Goal: Task Accomplishment & Management: Manage account settings

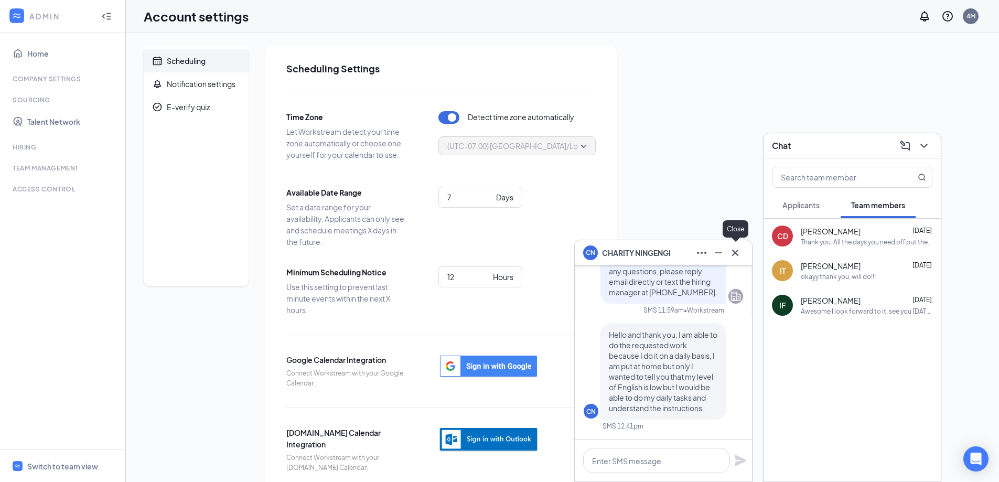
click at [735, 252] on icon "Cross" at bounding box center [735, 252] width 6 height 6
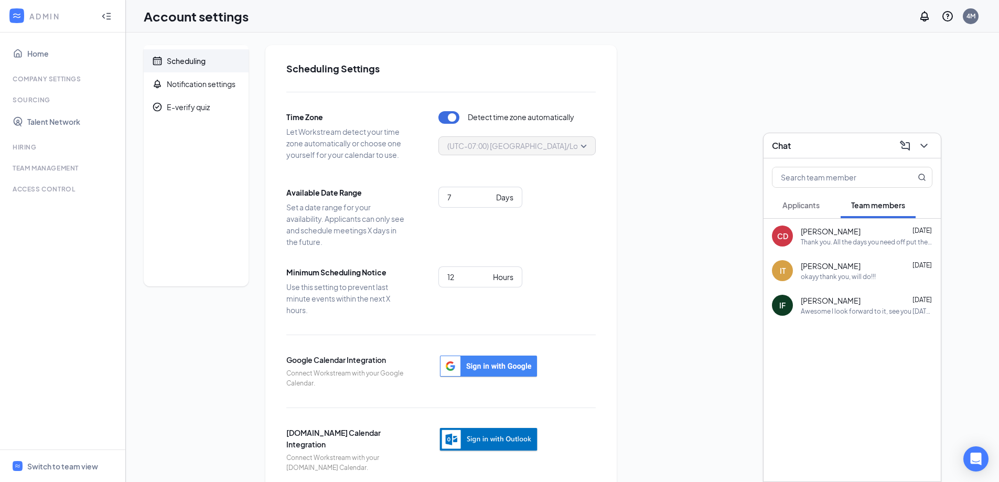
click at [807, 207] on span "Applicants" at bounding box center [801, 204] width 37 height 9
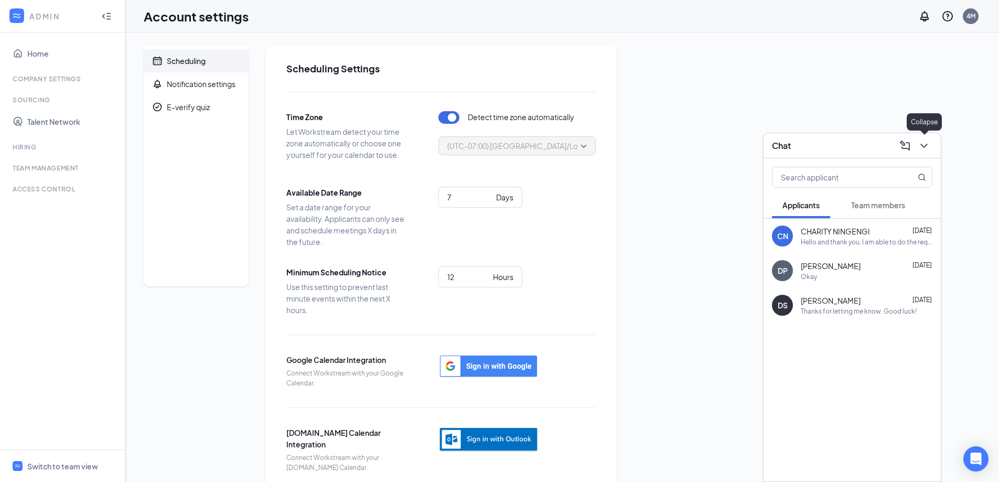
click at [925, 149] on icon "ChevronDown" at bounding box center [924, 146] width 13 height 13
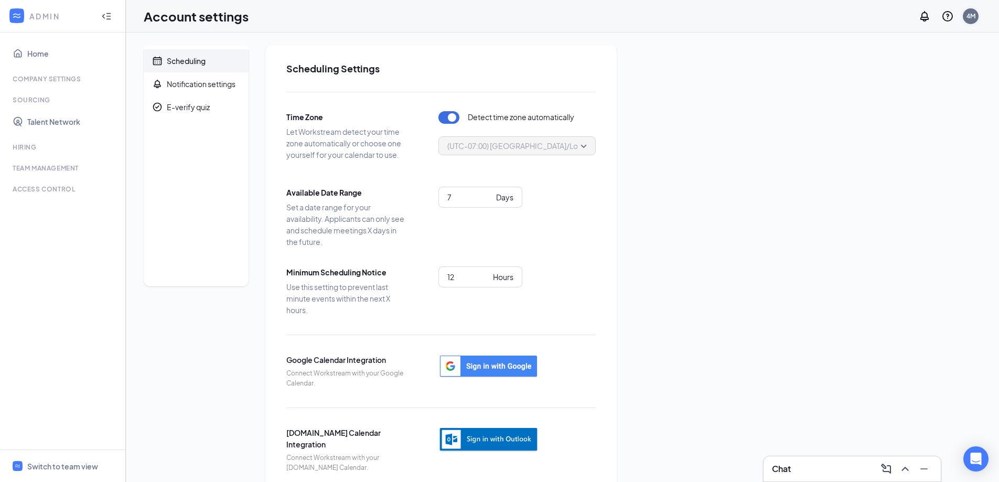
click at [977, 18] on div "4M" at bounding box center [971, 16] width 16 height 16
click at [896, 72] on link "My profile" at bounding box center [918, 72] width 113 height 10
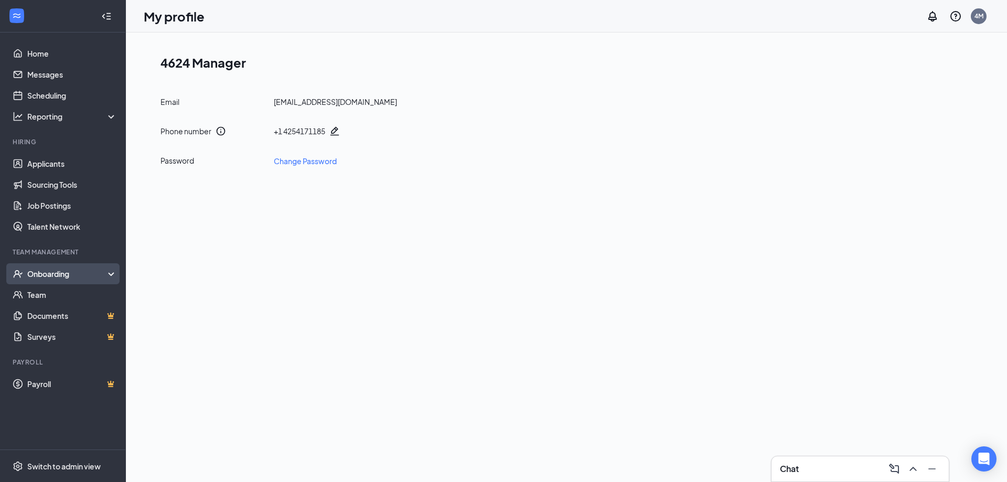
click at [71, 277] on div "Onboarding" at bounding box center [67, 274] width 81 height 10
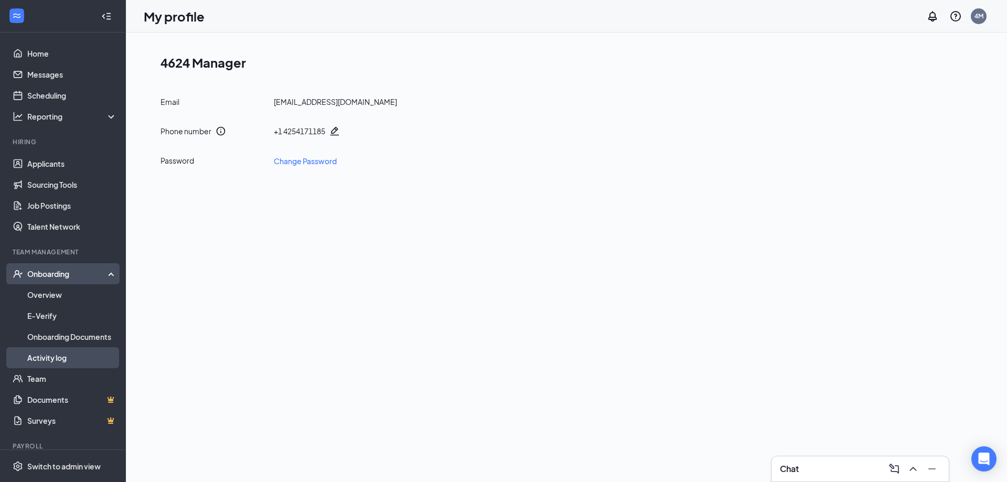
click at [57, 359] on link "Activity log" at bounding box center [72, 357] width 90 height 21
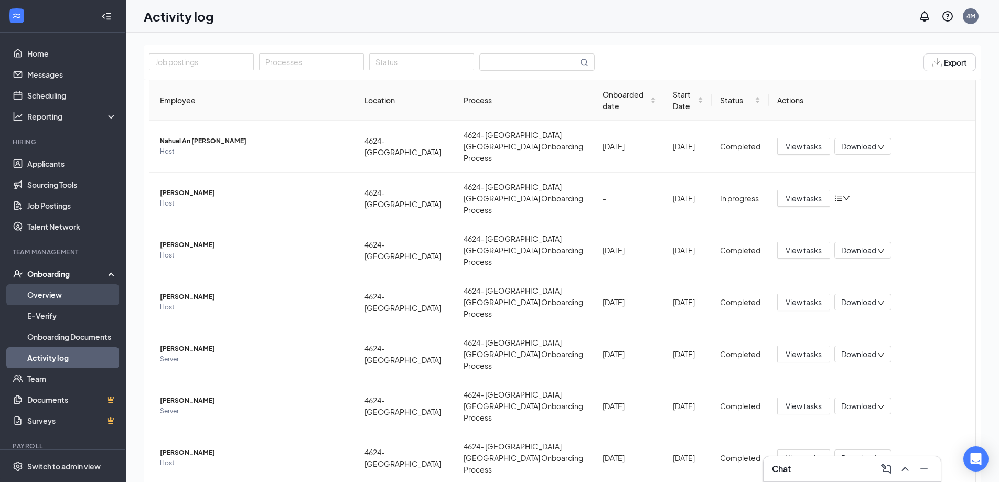
click at [44, 286] on link "Overview" at bounding box center [72, 294] width 90 height 21
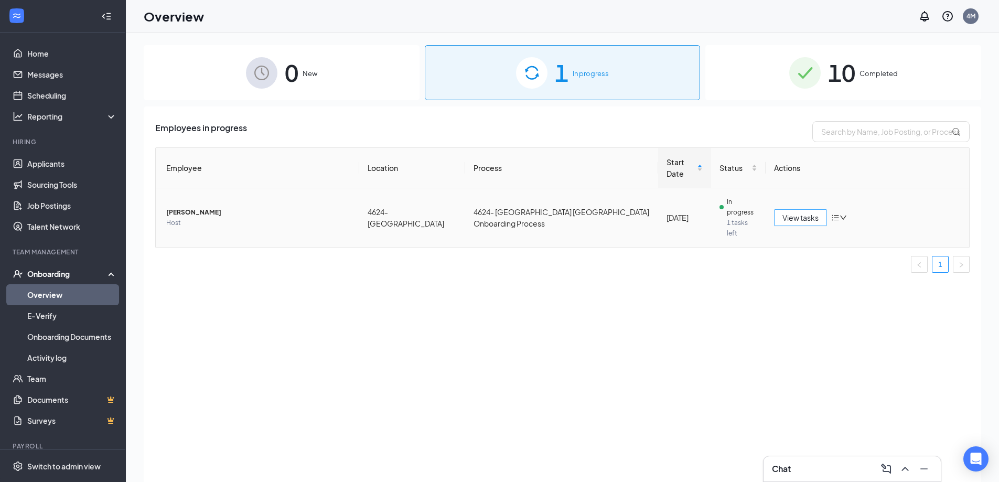
click at [801, 212] on span "View tasks" at bounding box center [801, 218] width 36 height 12
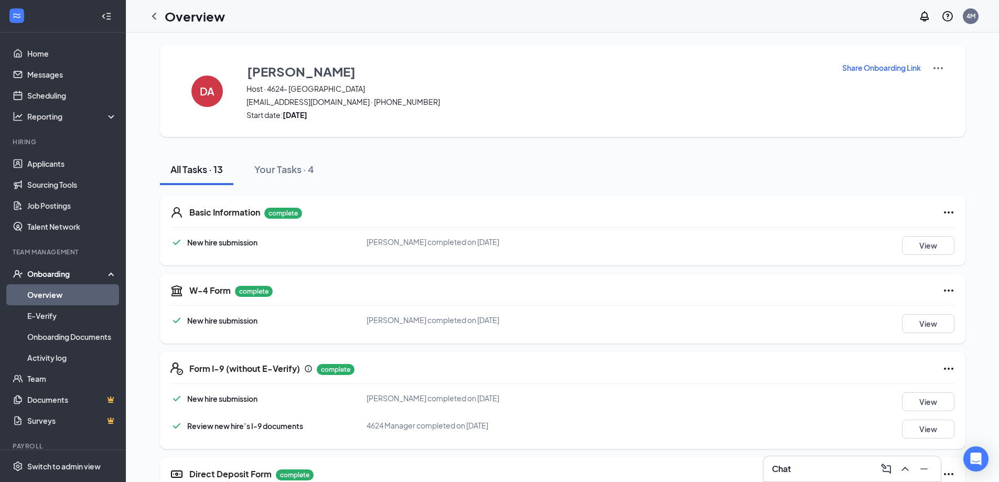
click at [45, 270] on div "Onboarding" at bounding box center [67, 274] width 81 height 10
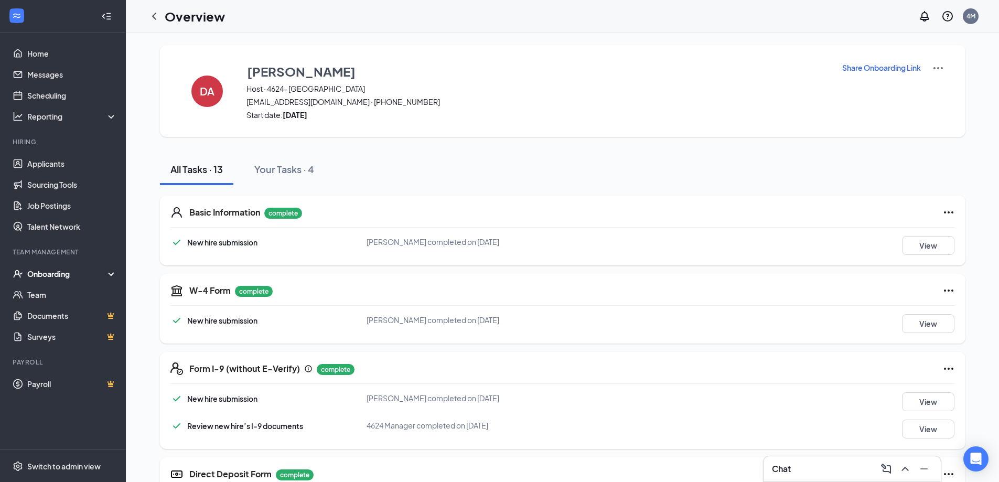
click at [109, 275] on icon at bounding box center [113, 275] width 8 height 0
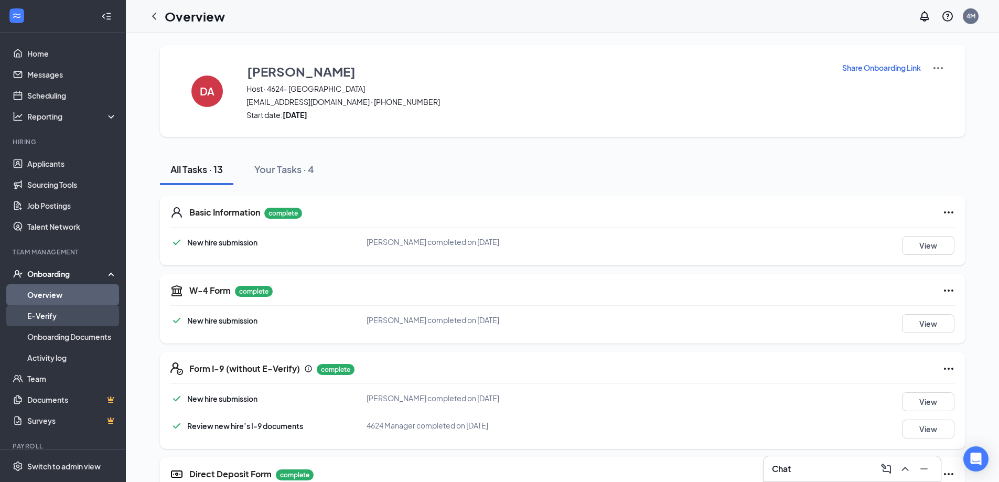
click at [50, 316] on link "E-Verify" at bounding box center [72, 315] width 90 height 21
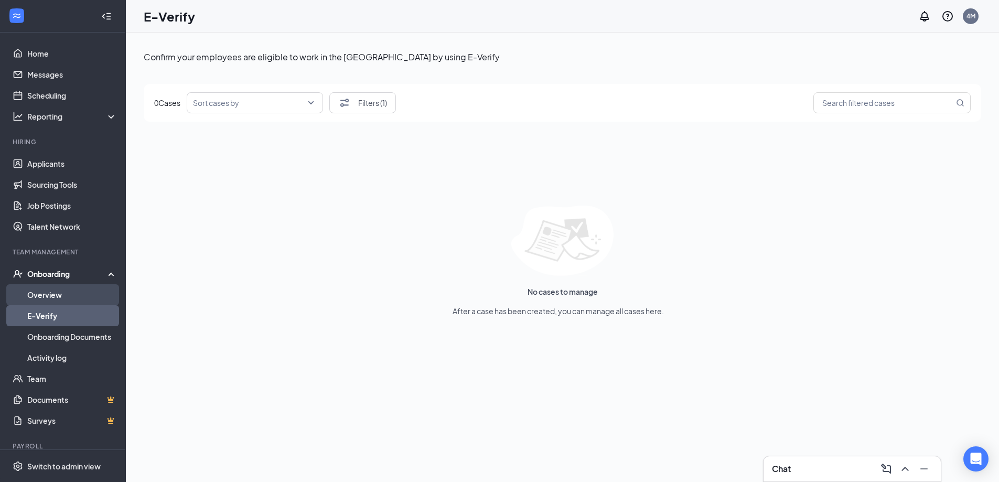
click at [48, 294] on link "Overview" at bounding box center [72, 294] width 90 height 21
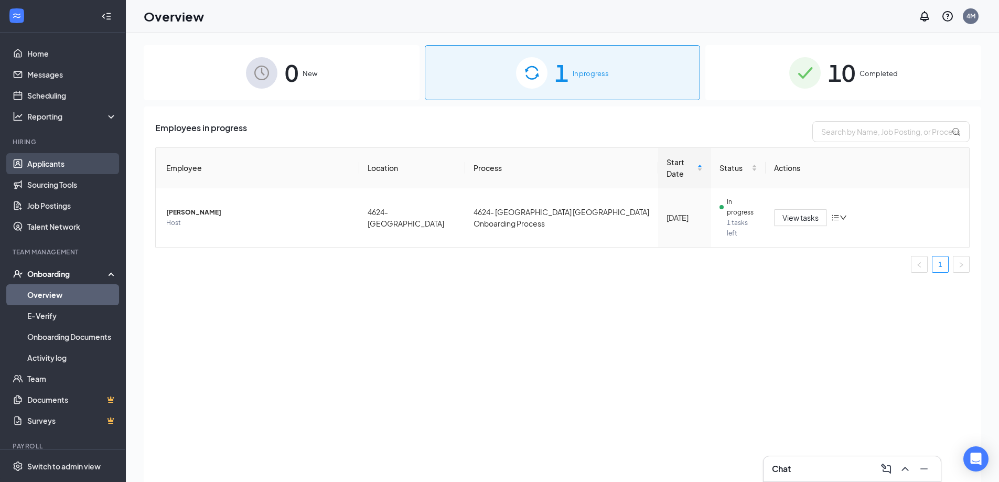
click at [59, 164] on link "Applicants" at bounding box center [72, 163] width 90 height 21
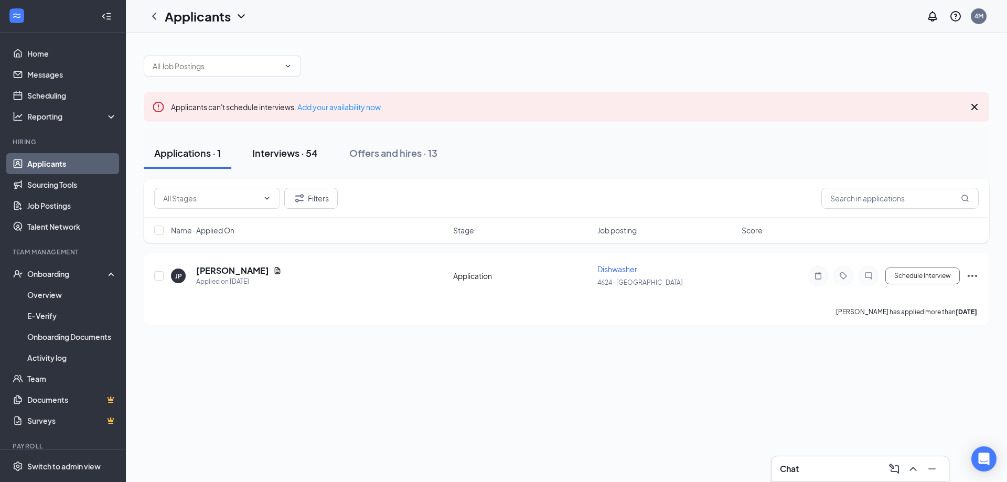
click at [296, 156] on div "Interviews · 54" at bounding box center [285, 152] width 66 height 13
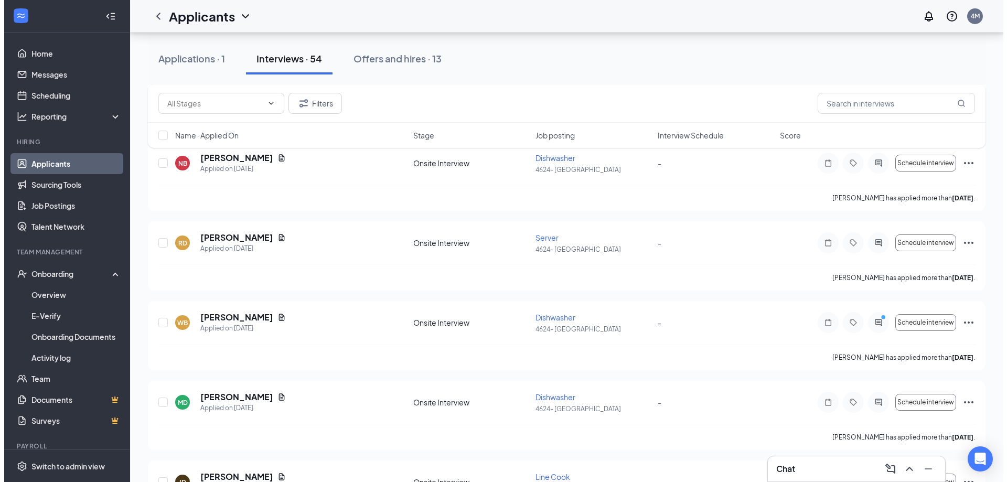
scroll to position [682, 0]
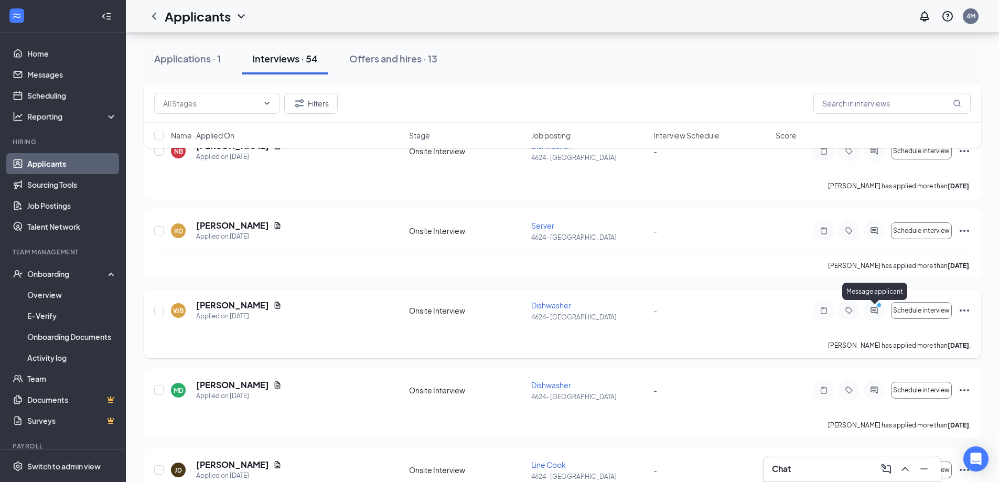
click at [874, 312] on icon "ActiveChat" at bounding box center [874, 310] width 13 height 8
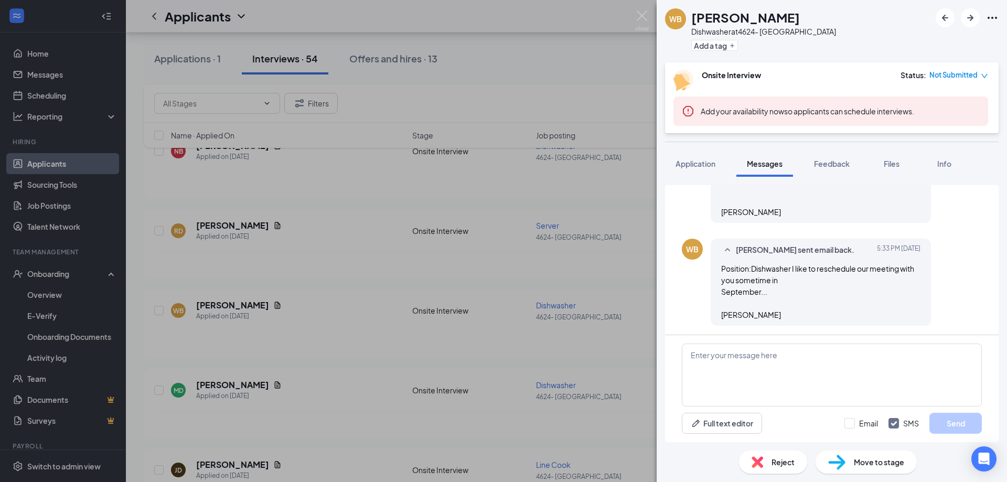
scroll to position [413, 0]
click at [701, 165] on span "Application" at bounding box center [696, 163] width 40 height 9
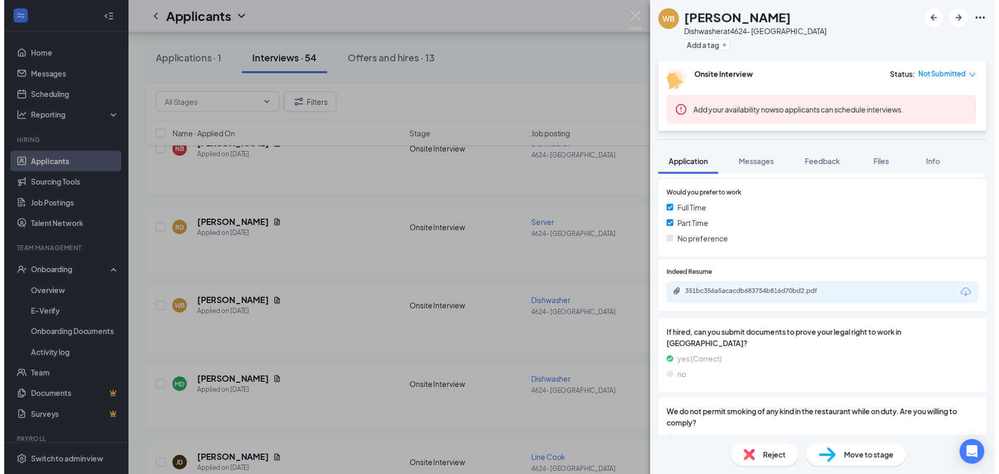
scroll to position [525, 0]
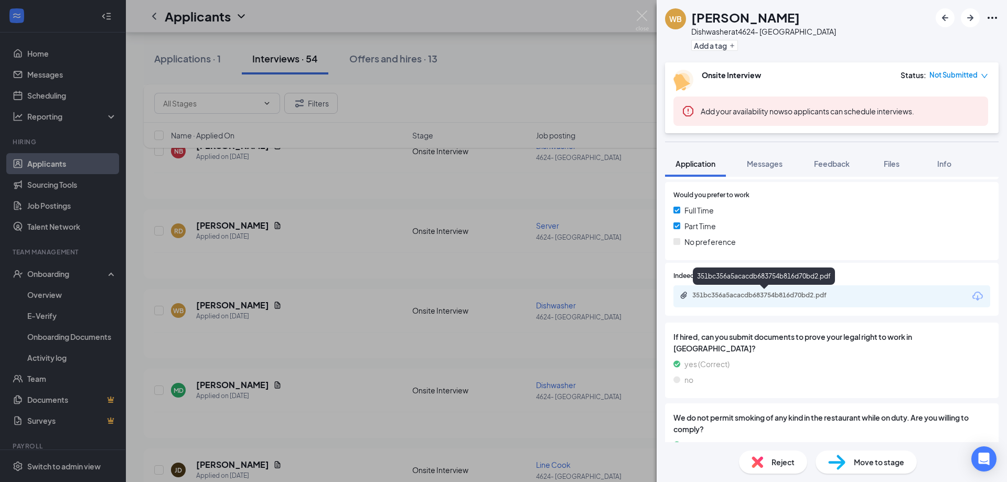
click at [807, 293] on div "351bc356a5acacdb683754b816d70bd2.pdf" at bounding box center [765, 295] width 147 height 8
click at [611, 47] on div "WB [PERSON_NAME] Dishwasher at 4624- Puyallup Add a tag Onsite Interview Status…" at bounding box center [503, 241] width 1007 height 482
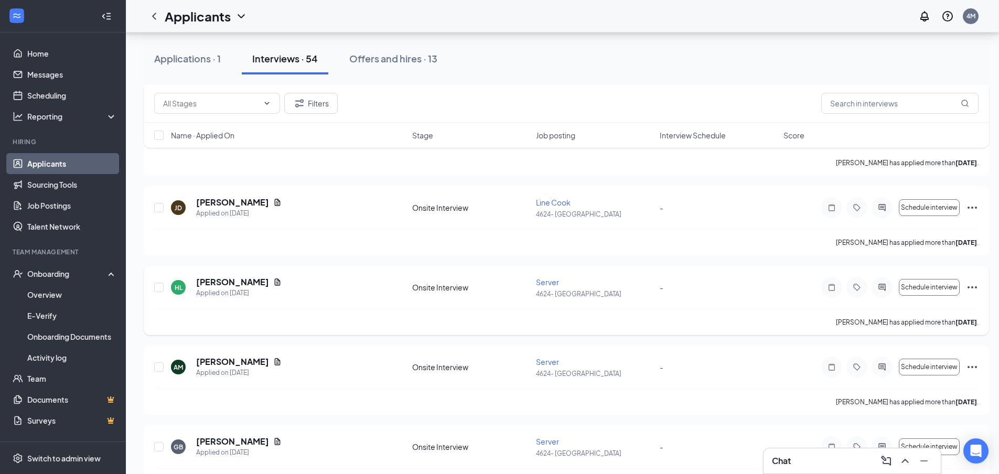
scroll to position [997, 0]
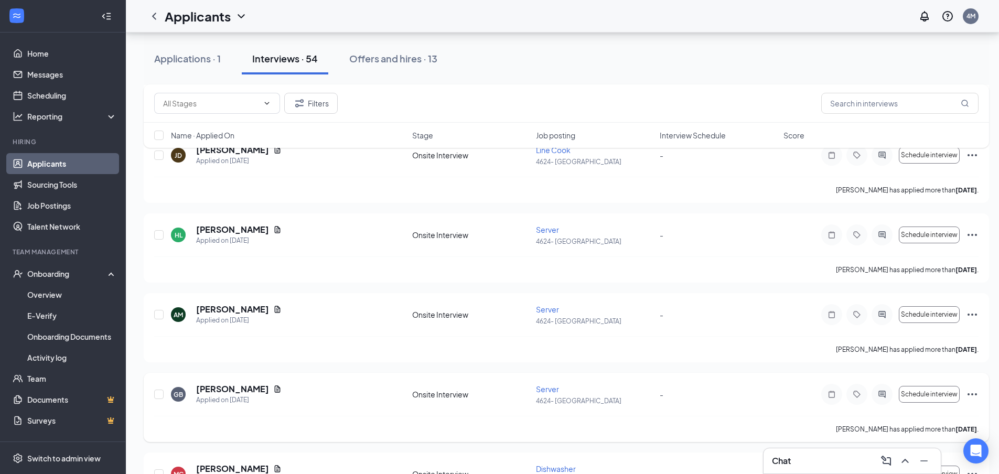
click at [970, 394] on icon "Ellipses" at bounding box center [972, 394] width 13 height 13
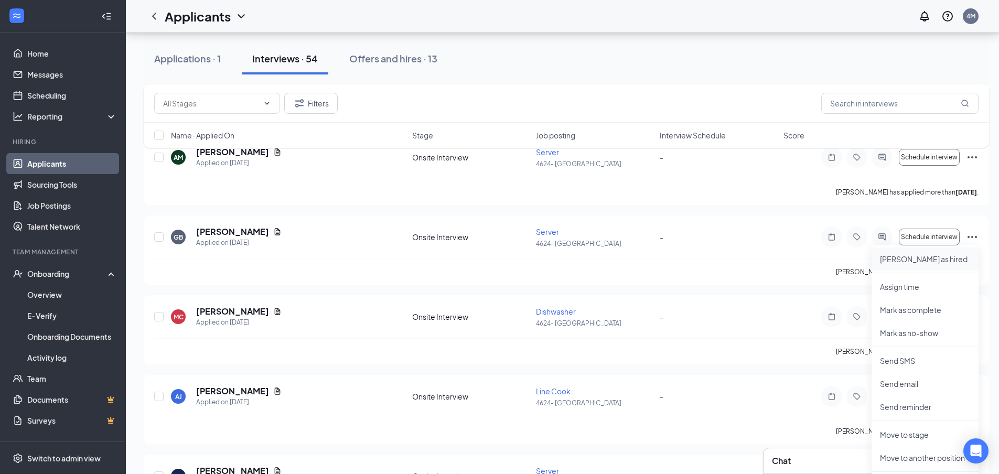
scroll to position [1206, 0]
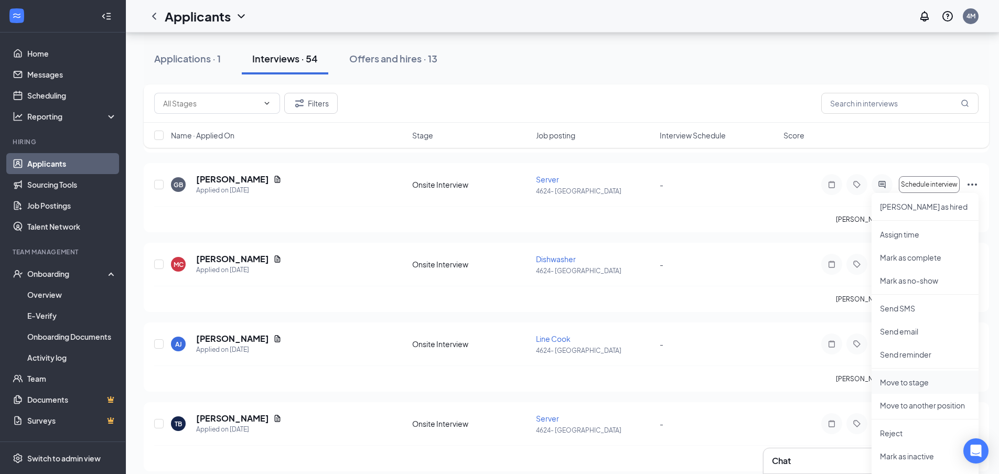
click at [904, 385] on p "Move to stage" at bounding box center [925, 382] width 90 height 10
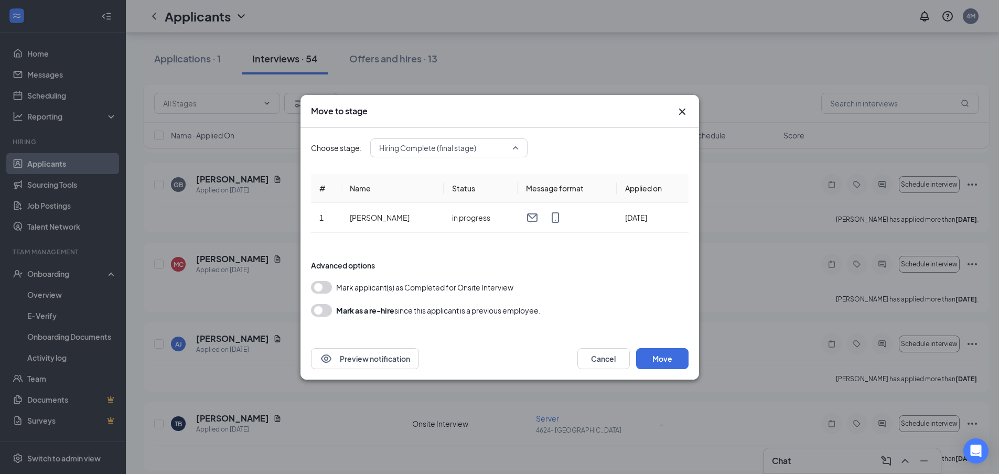
click at [515, 144] on span "Hiring Complete (final stage)" at bounding box center [449, 148] width 140 height 16
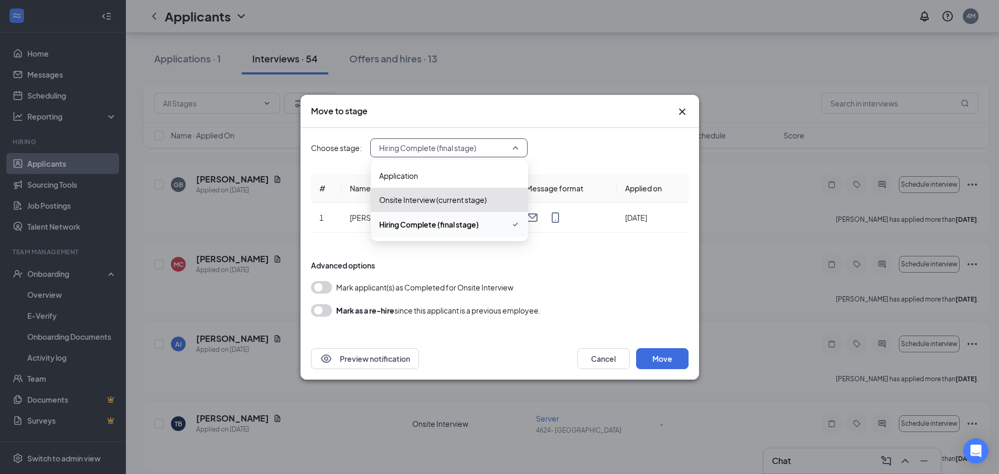
click at [460, 227] on span "Hiring Complete (final stage)" at bounding box center [429, 225] width 100 height 12
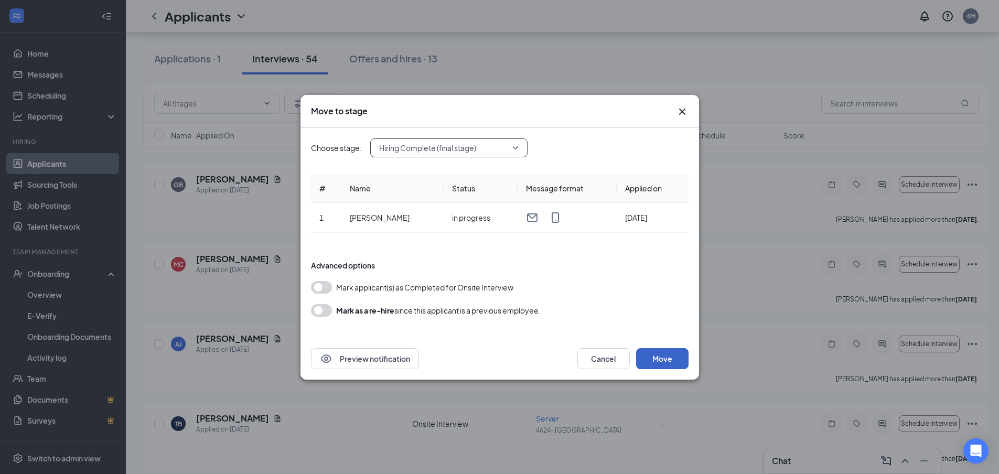
click at [659, 359] on button "Move" at bounding box center [662, 358] width 52 height 21
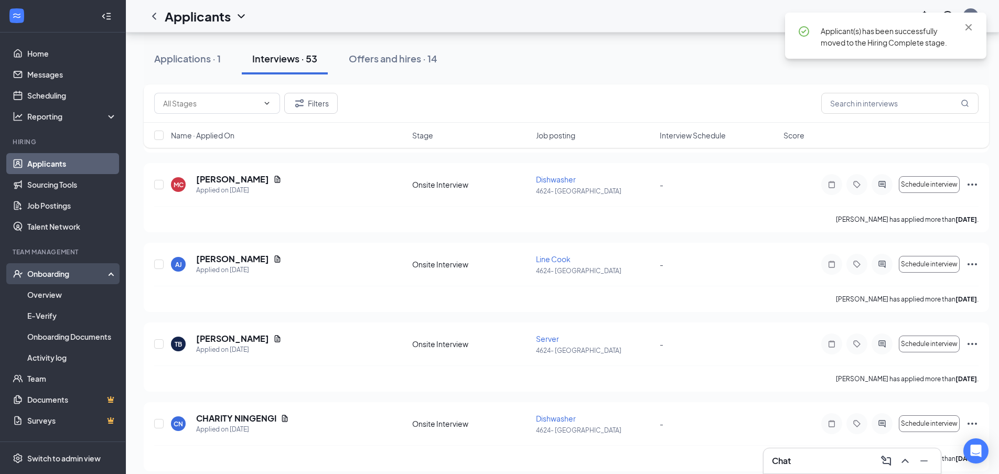
click at [65, 276] on div "Onboarding" at bounding box center [67, 274] width 81 height 10
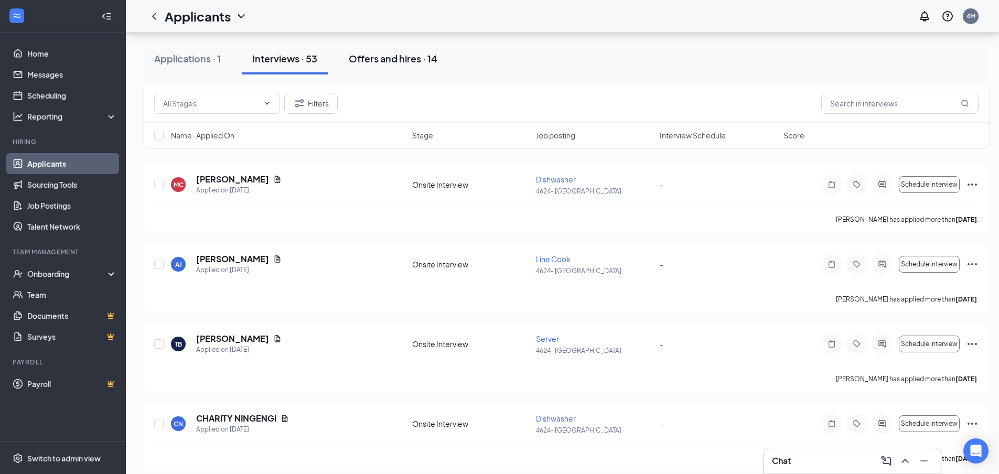
click at [403, 55] on div "Offers and hires · 14" at bounding box center [393, 58] width 89 height 13
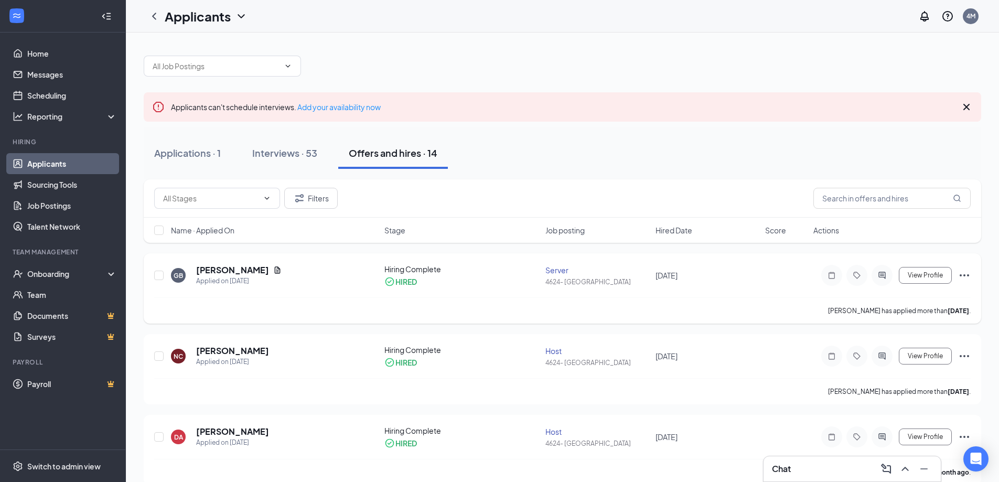
click at [962, 271] on icon "Ellipses" at bounding box center [964, 275] width 13 height 13
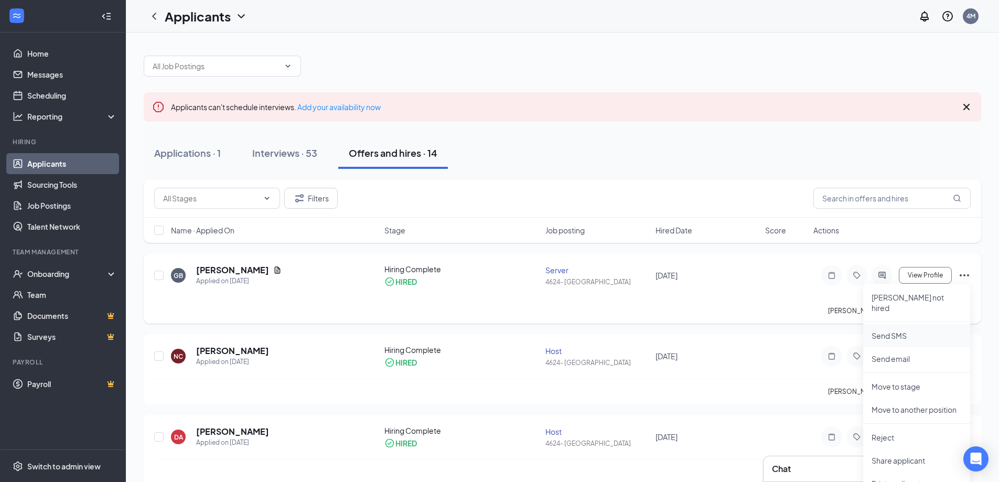
click at [910, 330] on p "Send SMS" at bounding box center [917, 335] width 90 height 10
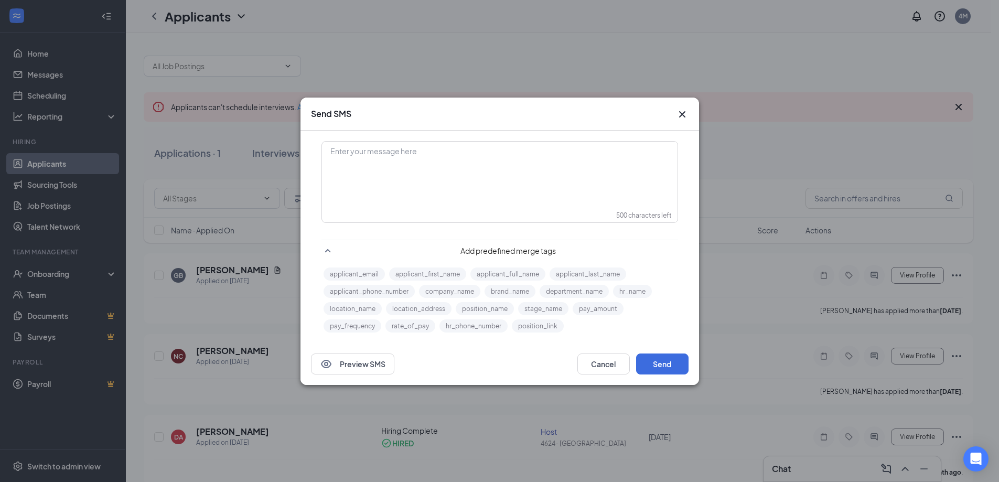
click at [685, 115] on icon "Cross" at bounding box center [682, 114] width 13 height 13
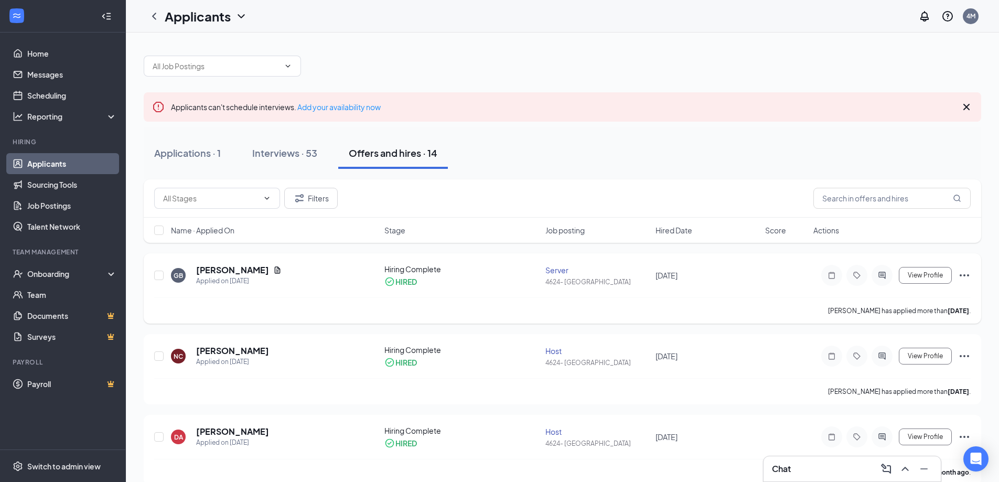
scroll to position [52, 0]
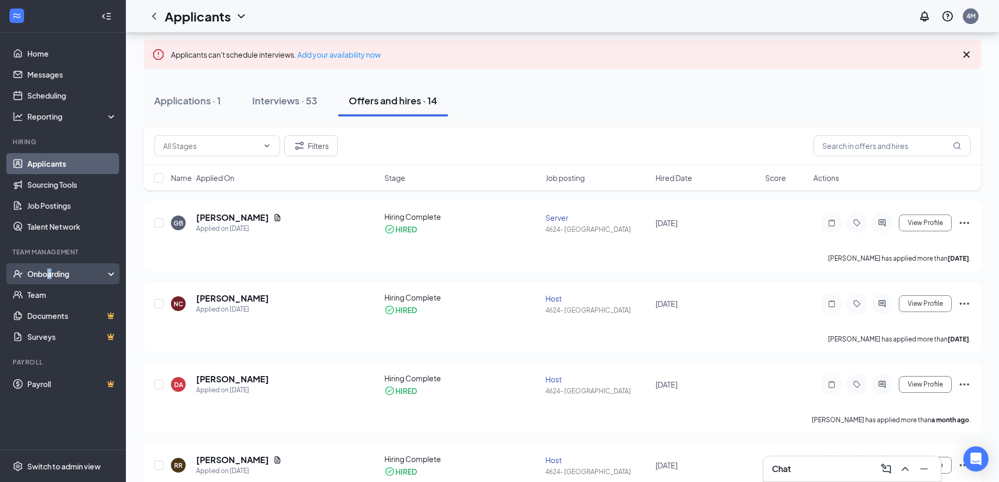
click at [50, 273] on div "Onboarding" at bounding box center [67, 274] width 81 height 10
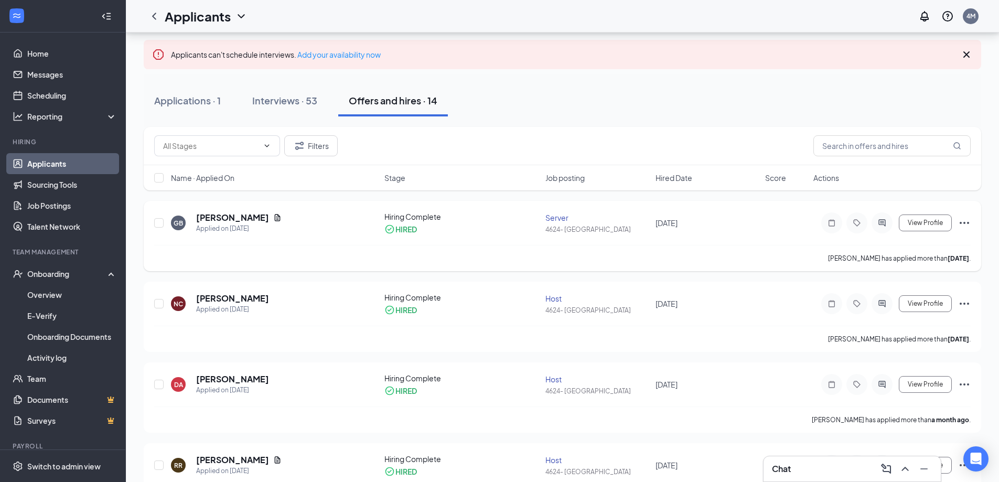
click at [968, 223] on icon "Ellipses" at bounding box center [964, 223] width 9 height 2
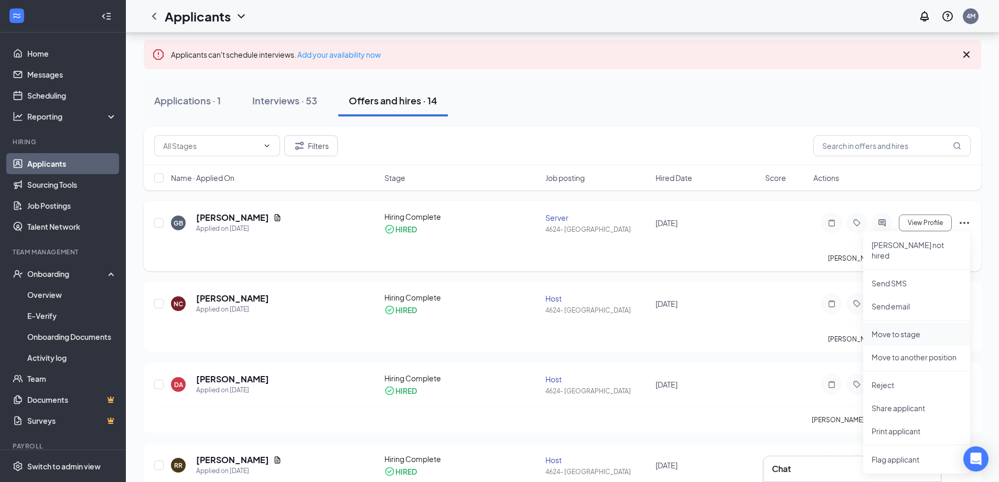
click at [913, 329] on p "Move to stage" at bounding box center [917, 334] width 90 height 10
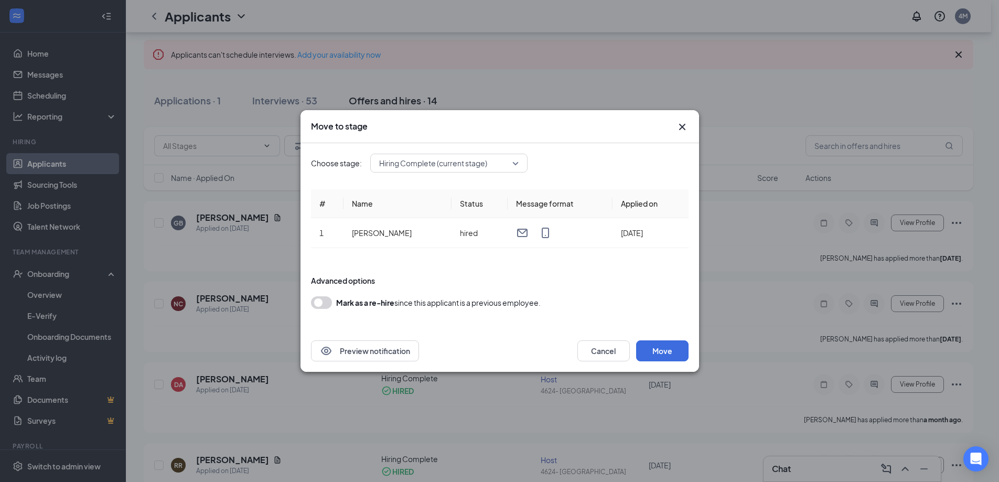
click at [516, 162] on span "Hiring Complete (current stage)" at bounding box center [449, 163] width 140 height 16
click at [607, 345] on button "Cancel" at bounding box center [604, 350] width 52 height 21
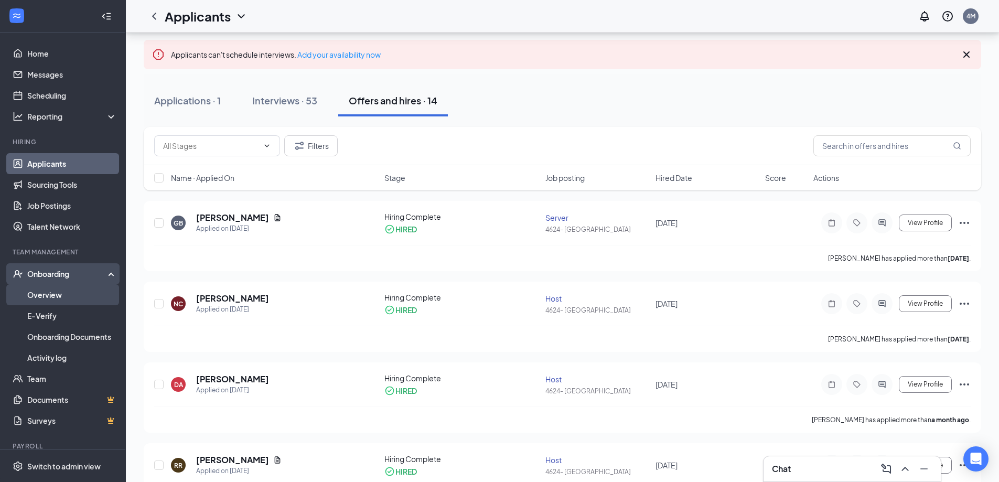
click at [46, 296] on link "Overview" at bounding box center [72, 294] width 90 height 21
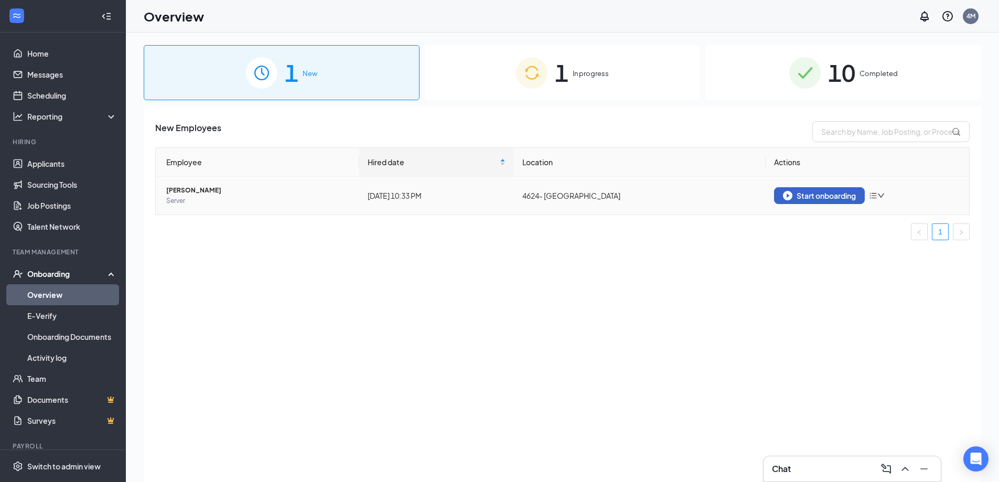
click at [817, 193] on div "Start onboarding" at bounding box center [819, 195] width 73 height 9
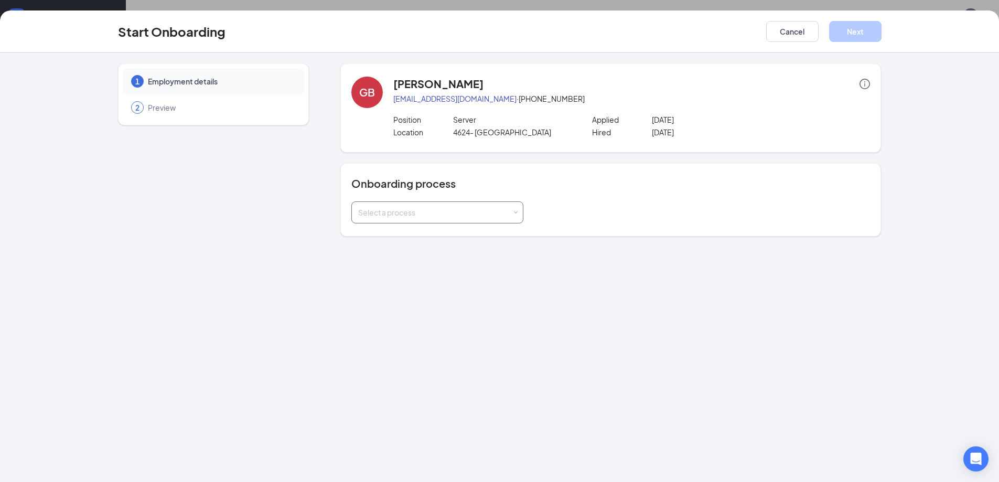
click at [514, 215] on span at bounding box center [516, 212] width 5 height 5
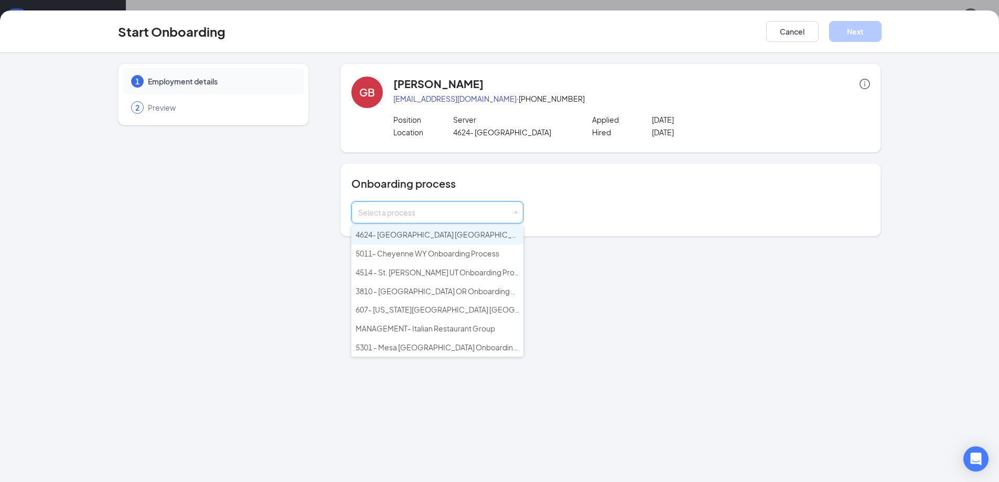
click at [494, 233] on span "4624- [GEOGRAPHIC_DATA] [GEOGRAPHIC_DATA] Onboarding Process" at bounding box center [480, 234] width 248 height 9
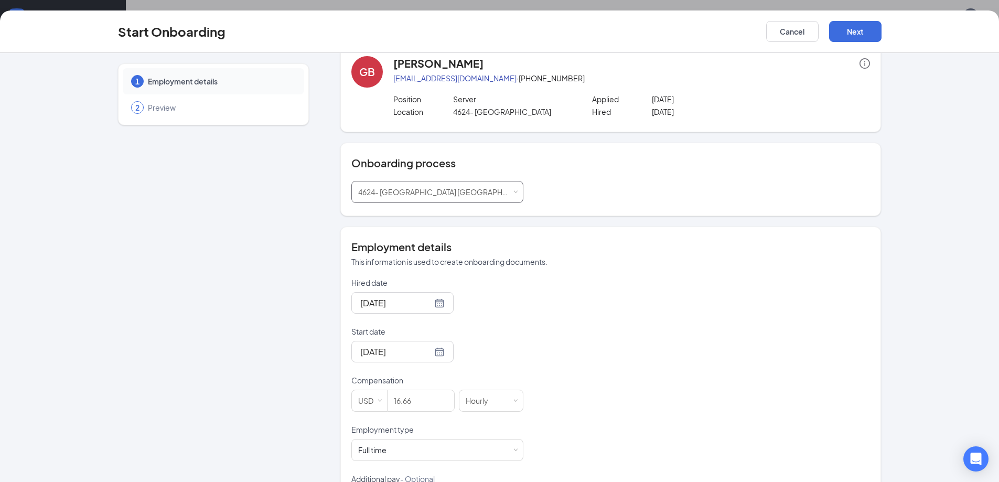
scroll to position [20, 0]
click at [426, 302] on div at bounding box center [402, 303] width 84 height 13
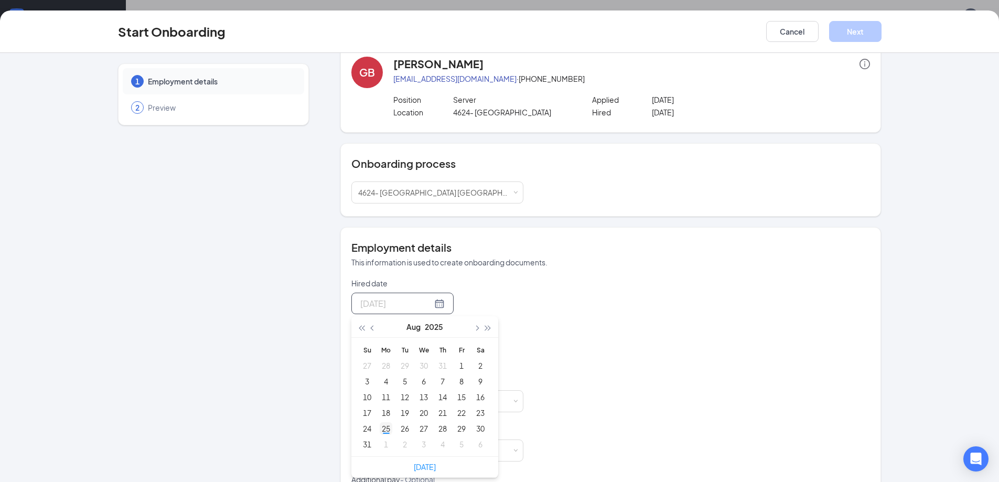
type input "[DATE]"
click at [382, 429] on div "25" at bounding box center [386, 428] width 13 height 13
click at [377, 351] on input "Start date" at bounding box center [396, 352] width 72 height 13
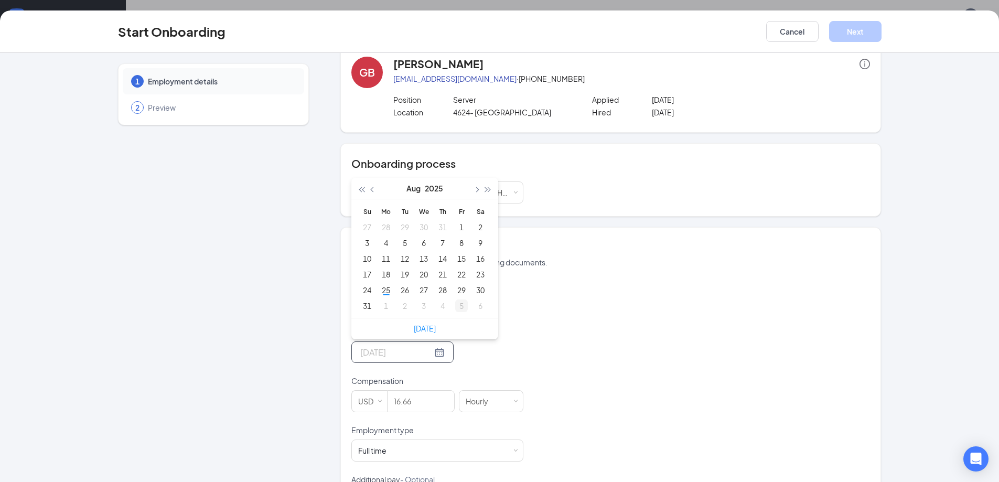
type input "[DATE]"
click at [455, 305] on div "5" at bounding box center [461, 306] width 13 height 13
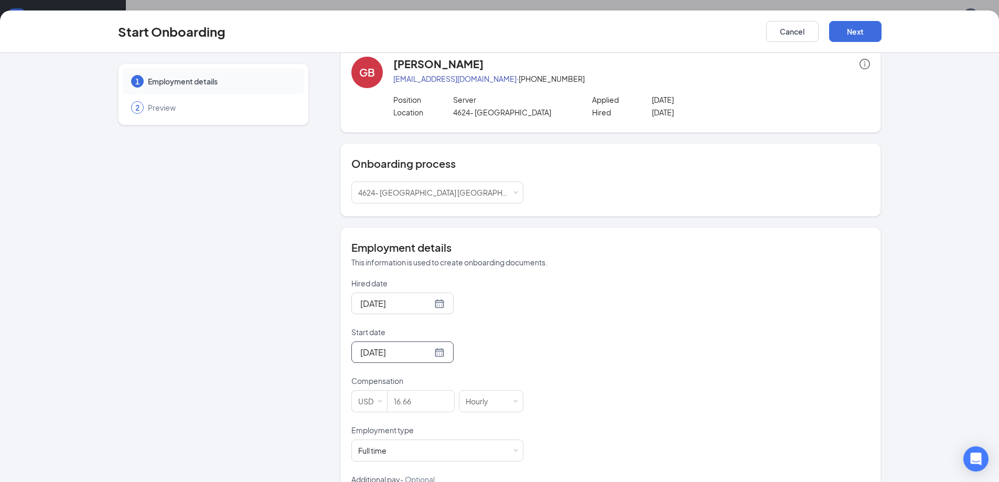
scroll to position [72, 0]
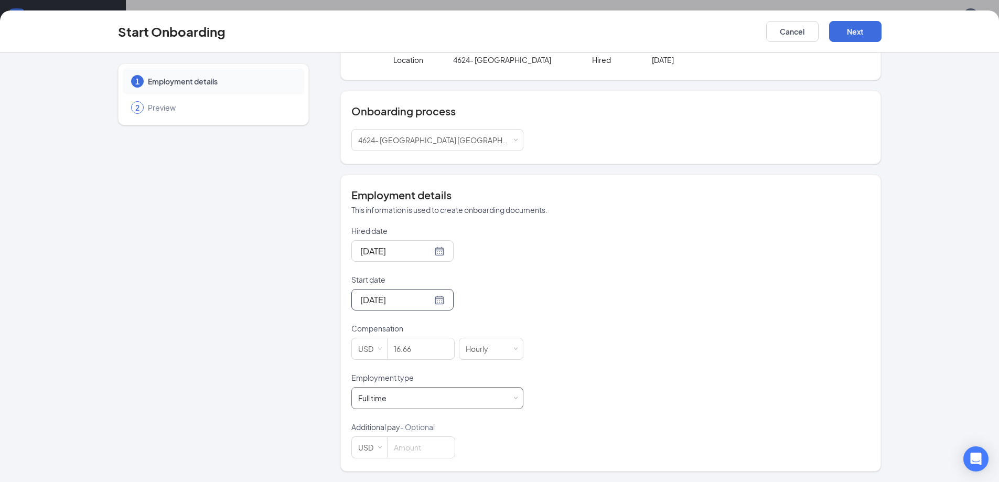
click at [514, 397] on span at bounding box center [516, 398] width 5 height 5
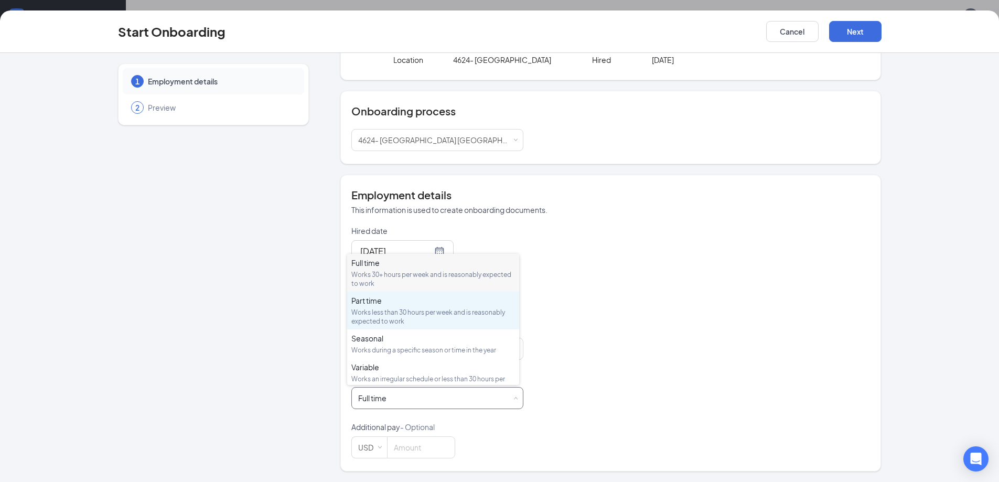
click at [474, 313] on div "Works less than 30 hours per week and is reasonably expected to work" at bounding box center [433, 317] width 164 height 18
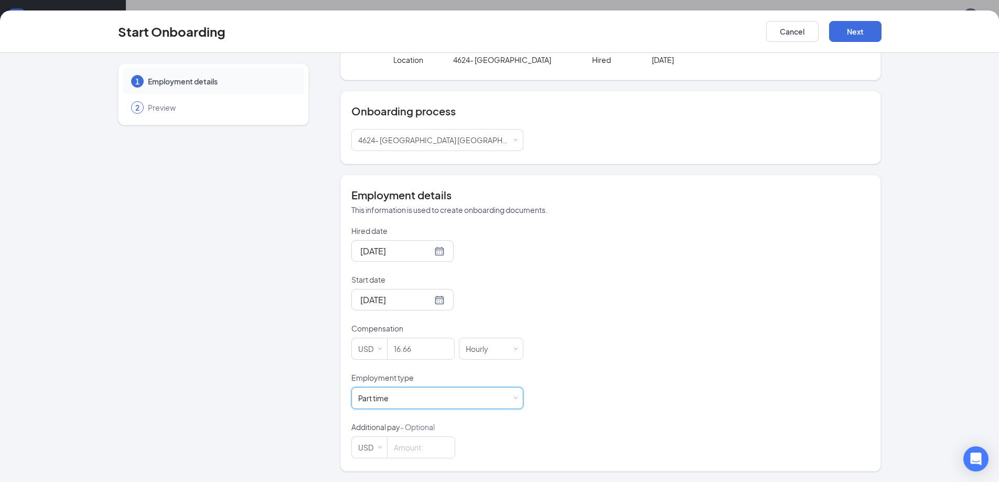
click at [597, 350] on div "Hired date [DATE] [DATE] Su Mo Tu We Th Fr Sa 27 28 29 30 31 1 2 3 4 5 6 7 8 9 …" at bounding box center [610, 342] width 519 height 233
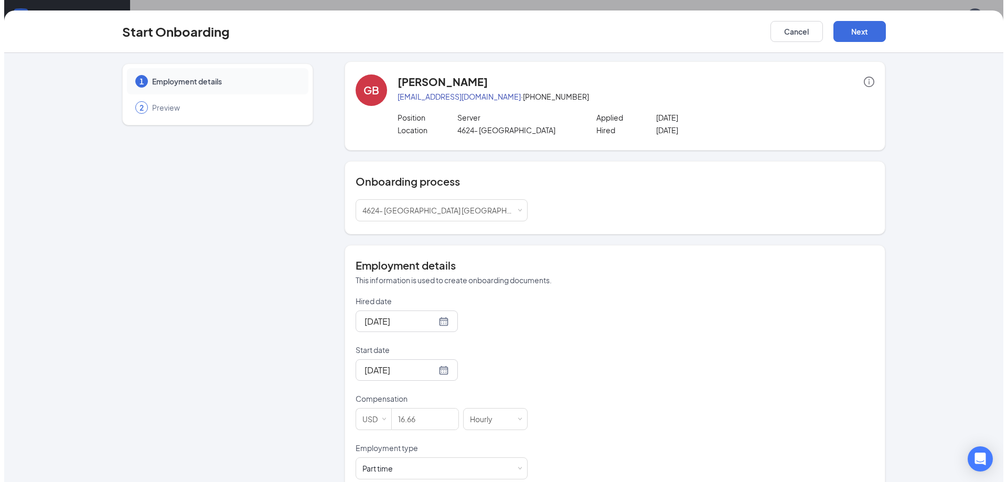
scroll to position [0, 0]
click at [858, 21] on button "Next" at bounding box center [855, 31] width 52 height 21
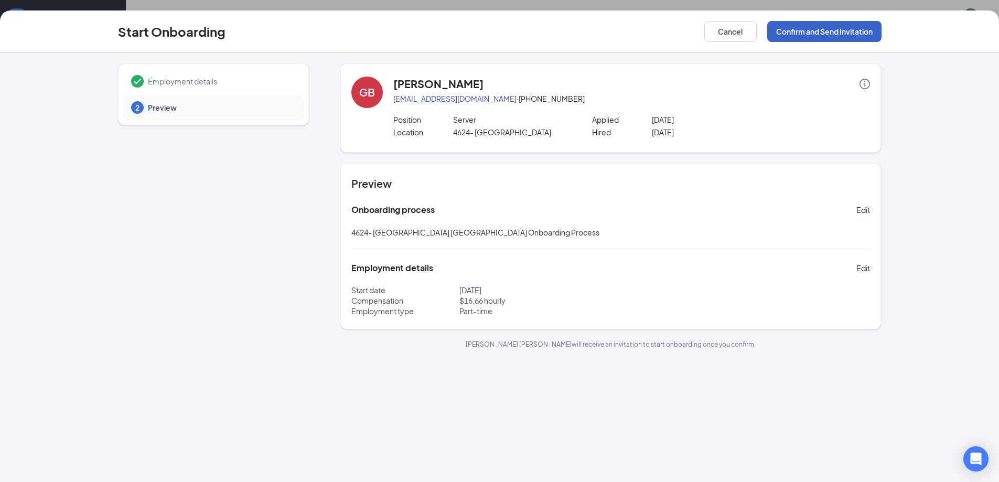
click at [838, 31] on button "Confirm and Send Invitation" at bounding box center [824, 31] width 114 height 21
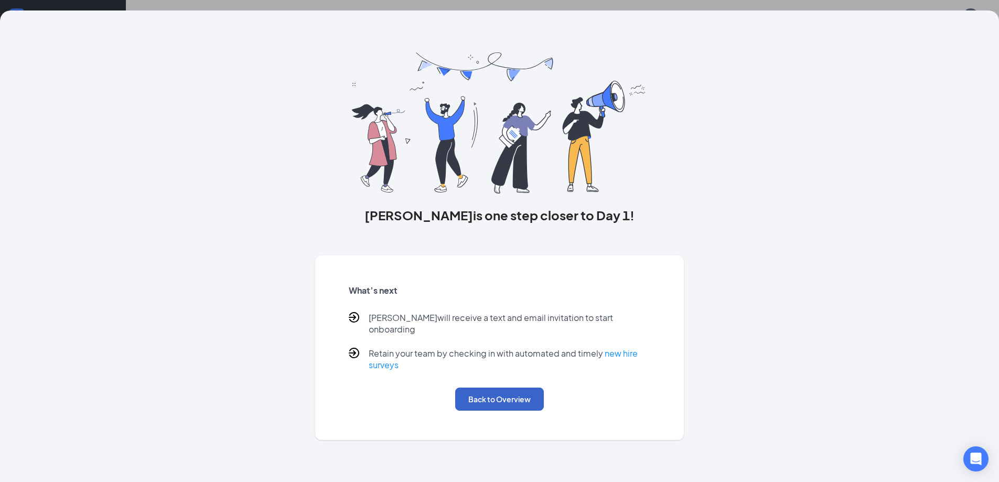
click at [500, 396] on button "Back to Overview" at bounding box center [499, 399] width 89 height 23
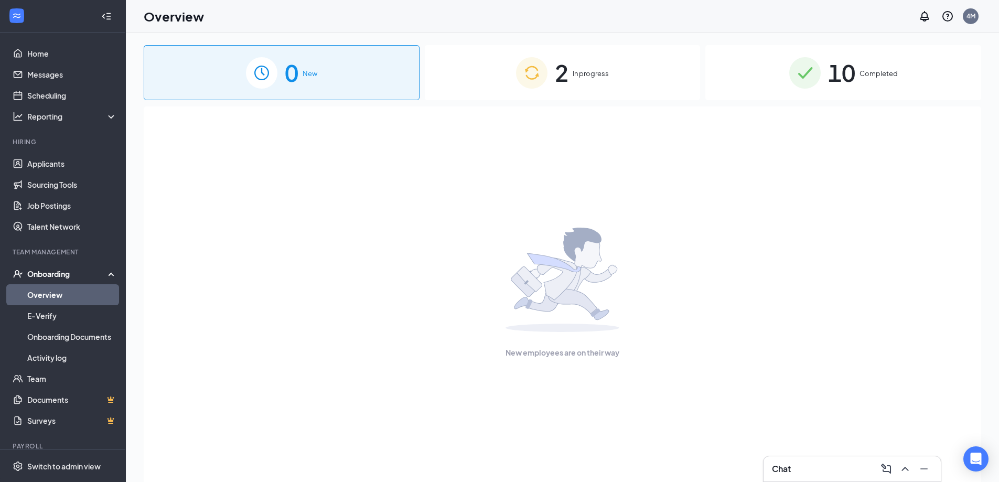
click at [629, 82] on div "2 In progress" at bounding box center [563, 72] width 276 height 55
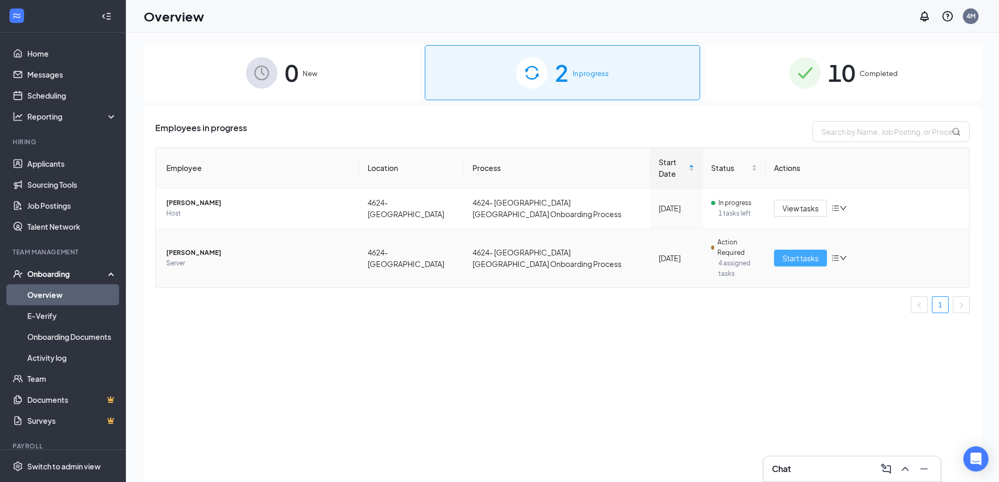
click at [801, 252] on span "Start tasks" at bounding box center [801, 258] width 36 height 12
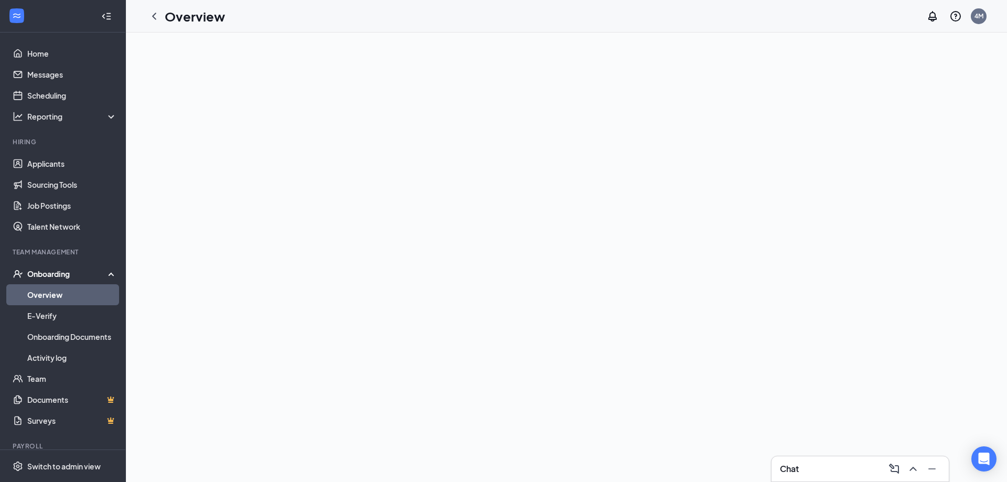
click at [650, 121] on div at bounding box center [566, 258] width 881 height 450
click at [153, 16] on icon "ChevronLeft" at bounding box center [154, 16] width 4 height 7
click at [58, 296] on link "Overview" at bounding box center [72, 294] width 90 height 21
click at [47, 272] on div "Onboarding" at bounding box center [67, 274] width 81 height 10
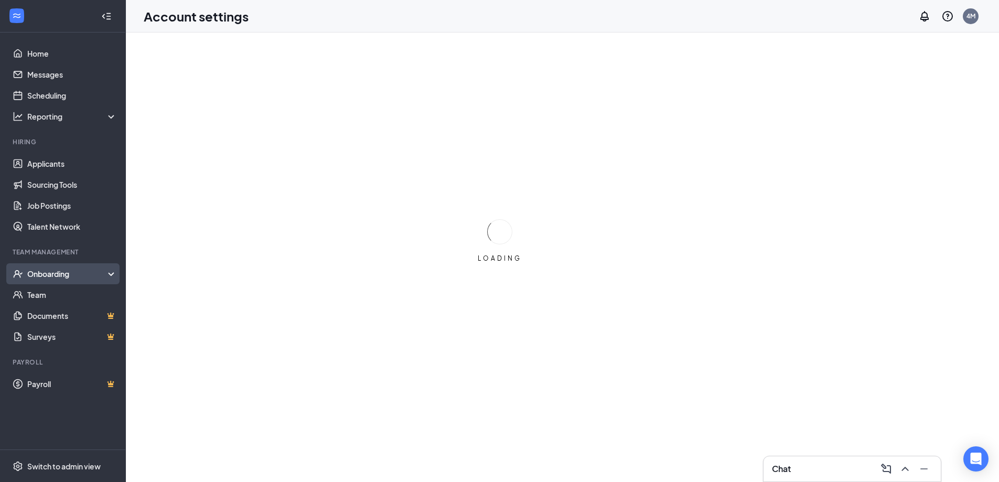
click at [62, 272] on div "Onboarding" at bounding box center [67, 274] width 81 height 10
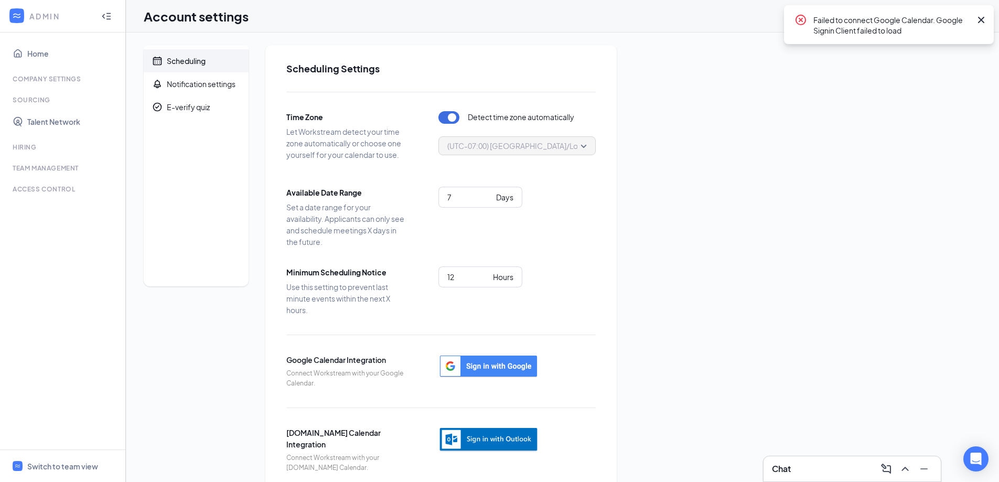
click at [984, 17] on icon "Cross" at bounding box center [981, 20] width 6 height 6
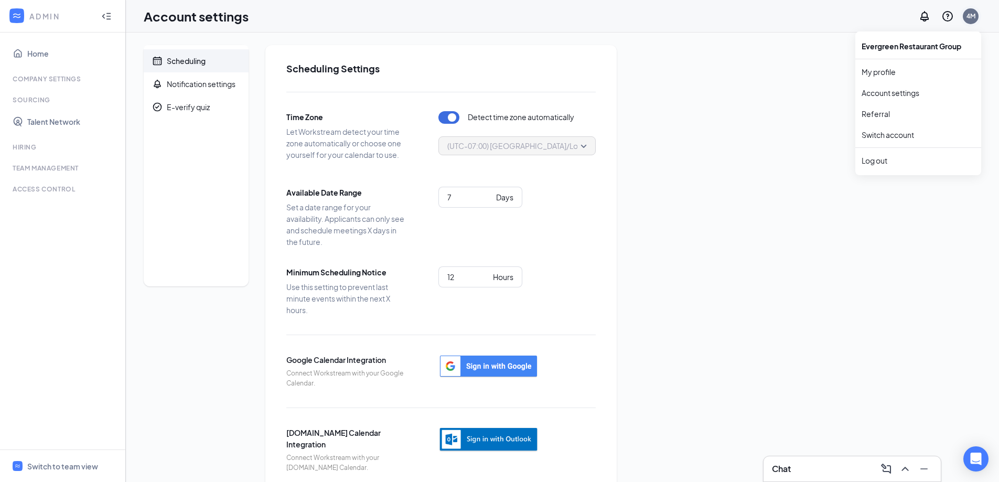
click at [972, 15] on div "4M" at bounding box center [971, 16] width 9 height 9
click at [884, 77] on link "My profile" at bounding box center [918, 72] width 113 height 10
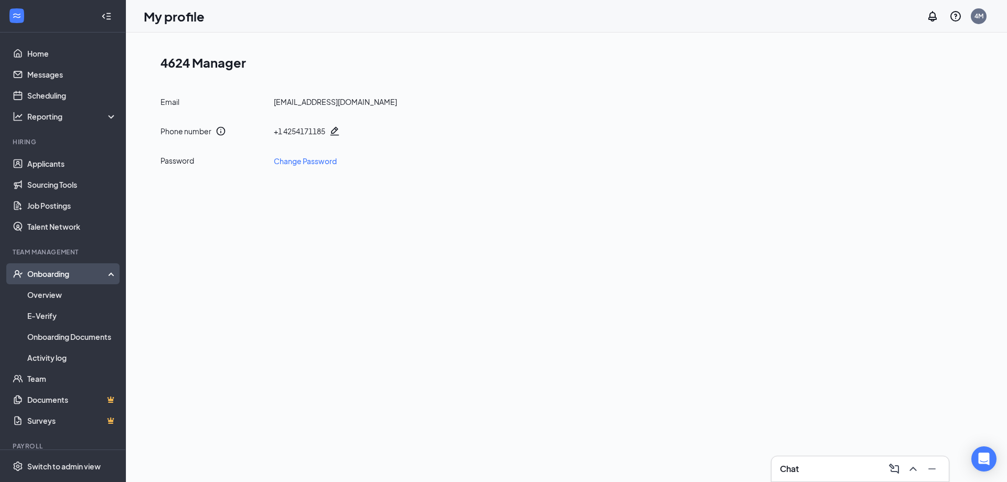
click at [62, 275] on div "Onboarding" at bounding box center [67, 274] width 81 height 10
click at [57, 296] on link "Overview" at bounding box center [72, 294] width 90 height 21
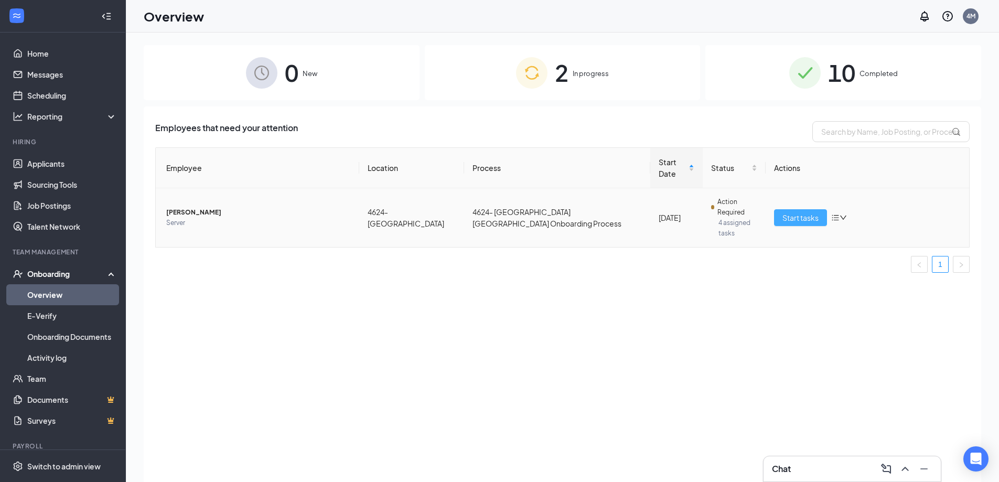
click at [811, 212] on span "Start tasks" at bounding box center [801, 218] width 36 height 12
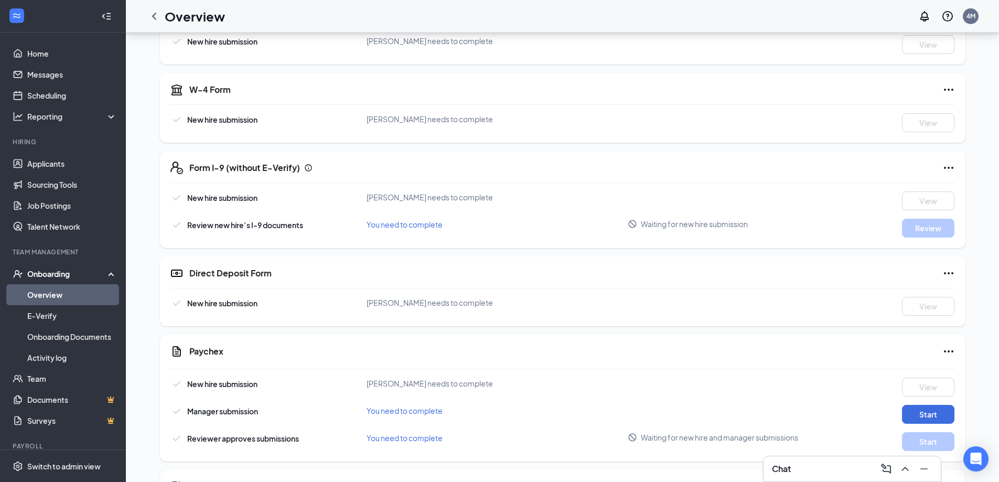
scroll to position [262, 0]
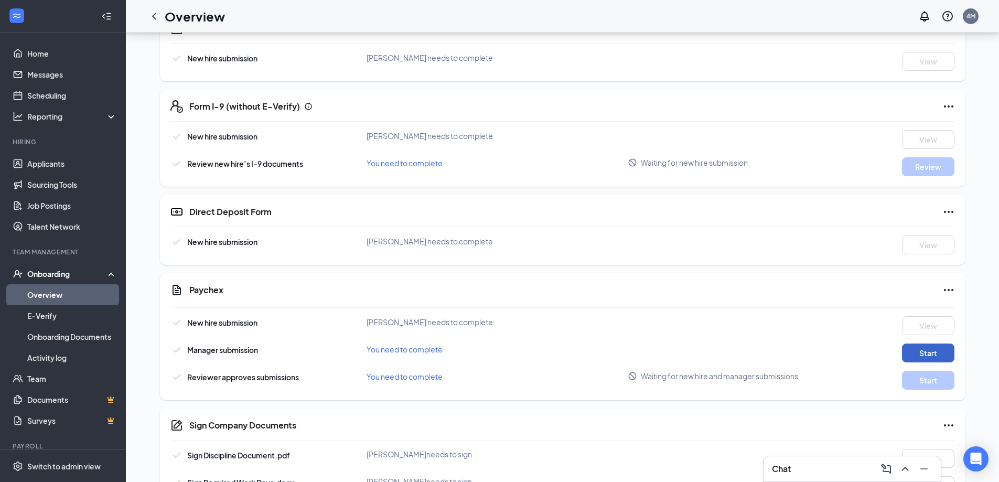
click at [929, 358] on button "Start" at bounding box center [928, 353] width 52 height 19
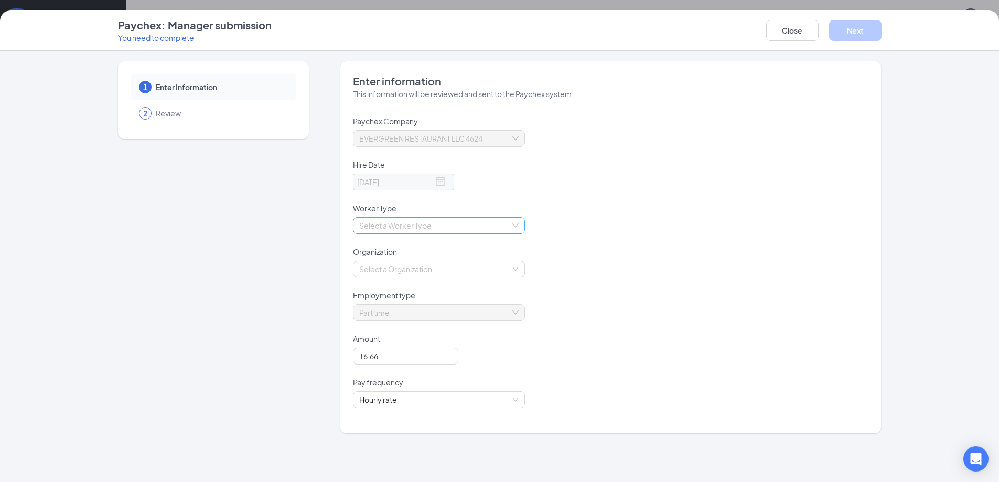
click at [515, 225] on div "Select a Worker Type" at bounding box center [439, 225] width 172 height 17
click at [459, 242] on div "Employee" at bounding box center [438, 247] width 159 height 12
click at [518, 264] on div "Select a Organization" at bounding box center [439, 269] width 172 height 17
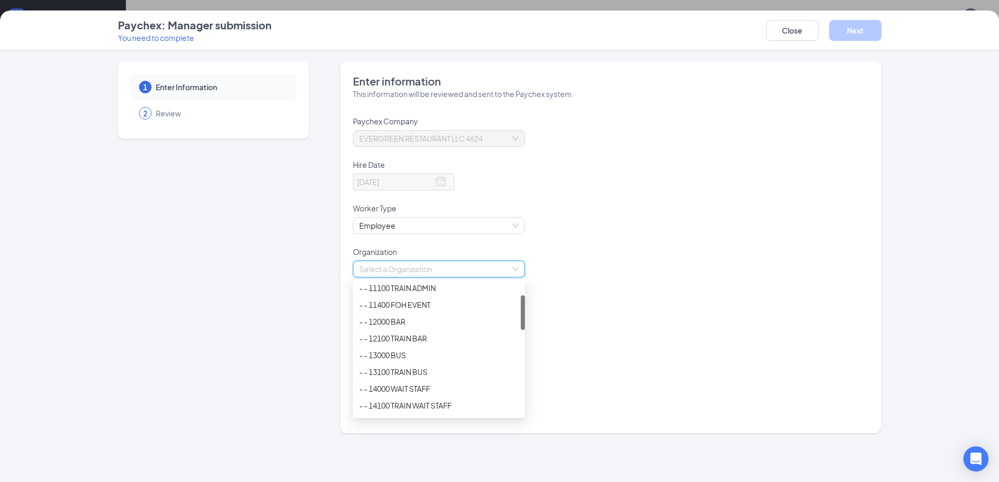
scroll to position [105, 0]
click at [475, 334] on div "- - 14000 WAIT STAFF" at bounding box center [438, 336] width 159 height 12
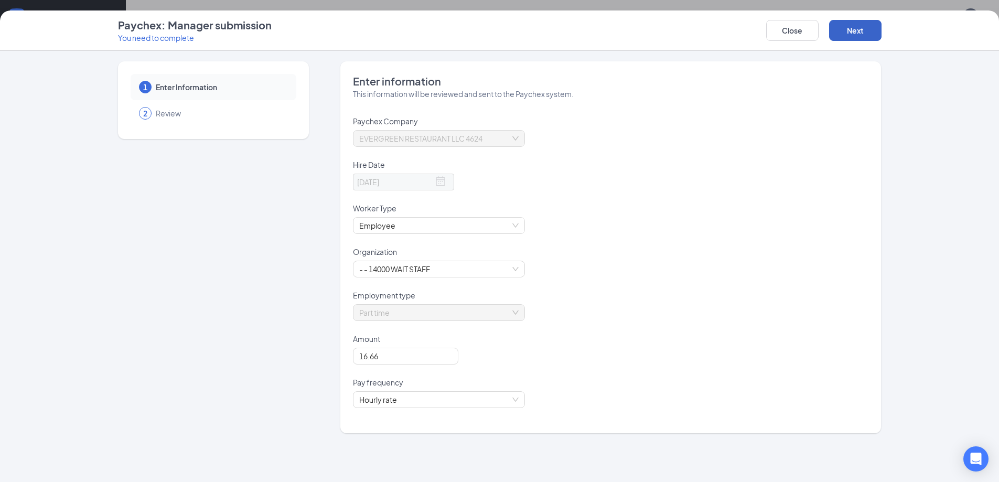
click at [852, 26] on button "Next" at bounding box center [855, 30] width 52 height 21
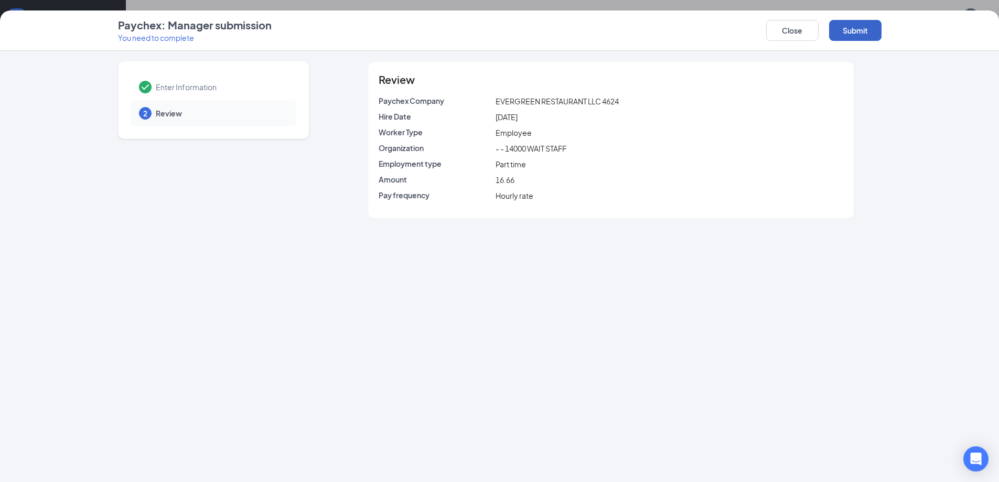
click at [852, 26] on button "Submit" at bounding box center [855, 30] width 52 height 21
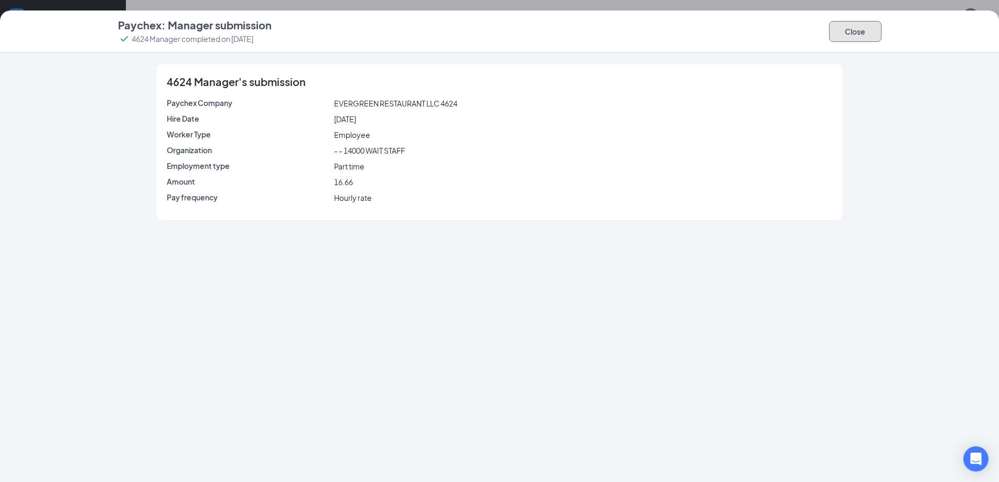
click at [853, 36] on button "Close" at bounding box center [855, 31] width 52 height 21
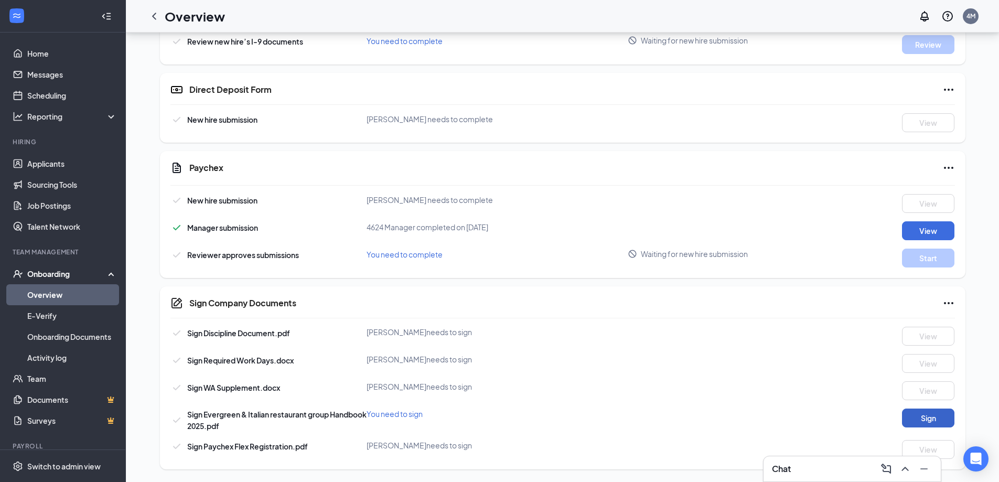
click at [934, 415] on button "Sign" at bounding box center [928, 418] width 52 height 19
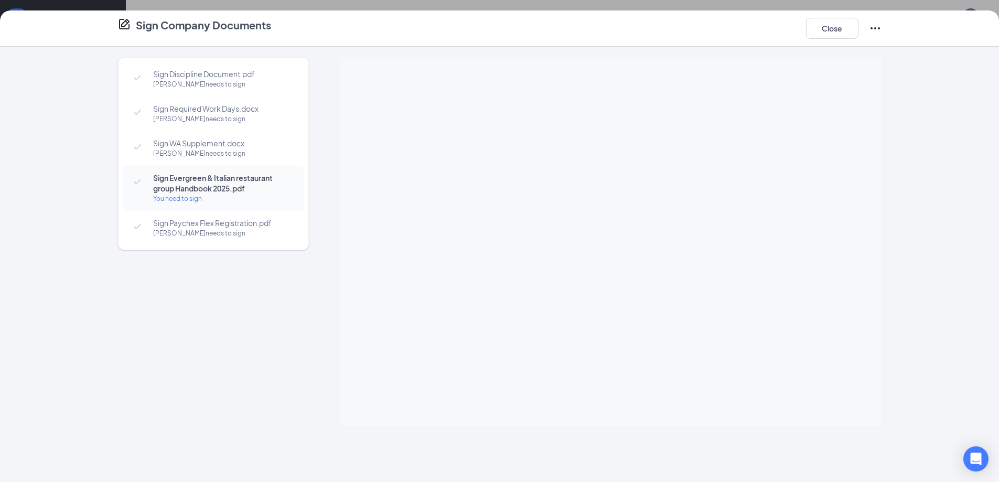
click at [202, 195] on div "You need to sign" at bounding box center [223, 199] width 141 height 10
click at [963, 122] on div "Sign Discipline Document.pdf Gabrielle Boldt needs to sign Sign Required Work D…" at bounding box center [499, 264] width 999 height 435
click at [214, 153] on div "Gabrielle Boldt needs to sign" at bounding box center [223, 153] width 141 height 10
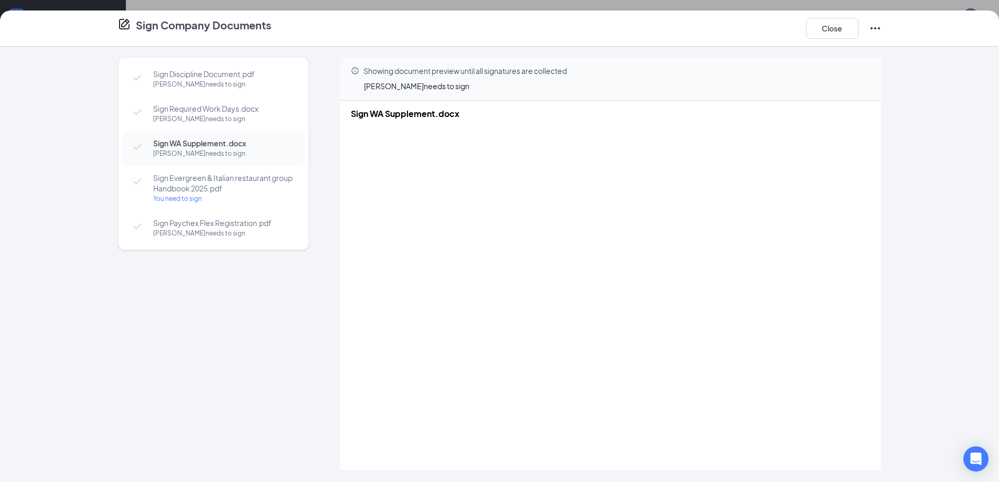
click at [214, 189] on span "Sign Evergreen & Italian restaurant group Handbook 2025.pdf" at bounding box center [223, 183] width 141 height 21
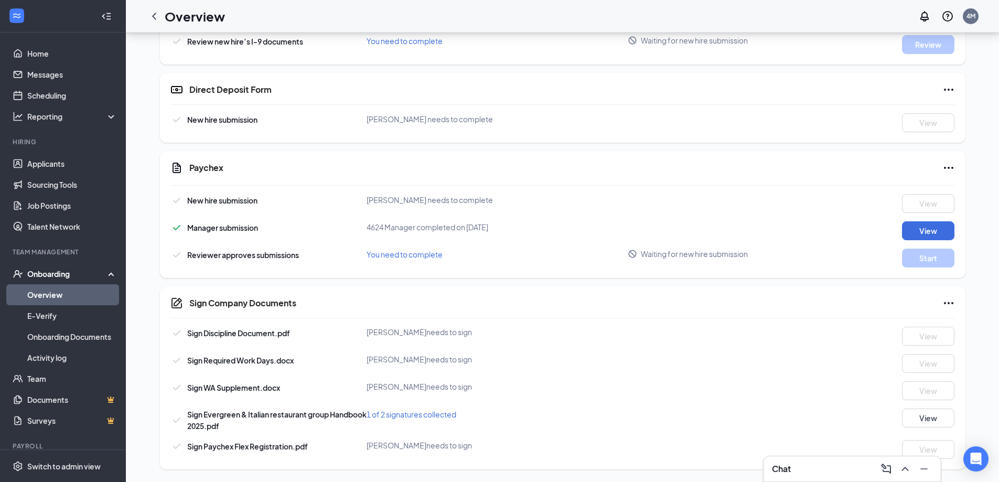
click at [429, 412] on span "1 of 2 signatures collected" at bounding box center [412, 414] width 90 height 9
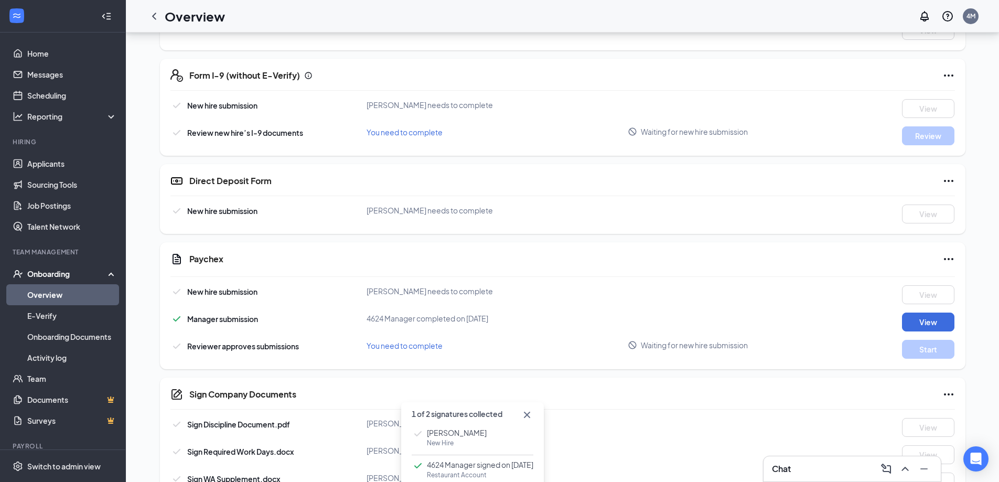
scroll to position [384, 0]
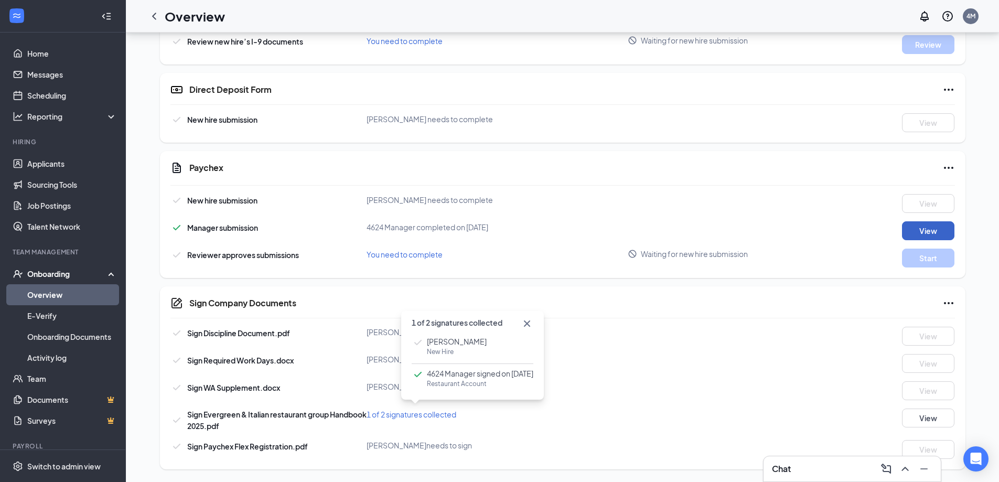
click at [914, 232] on button "View" at bounding box center [928, 230] width 52 height 19
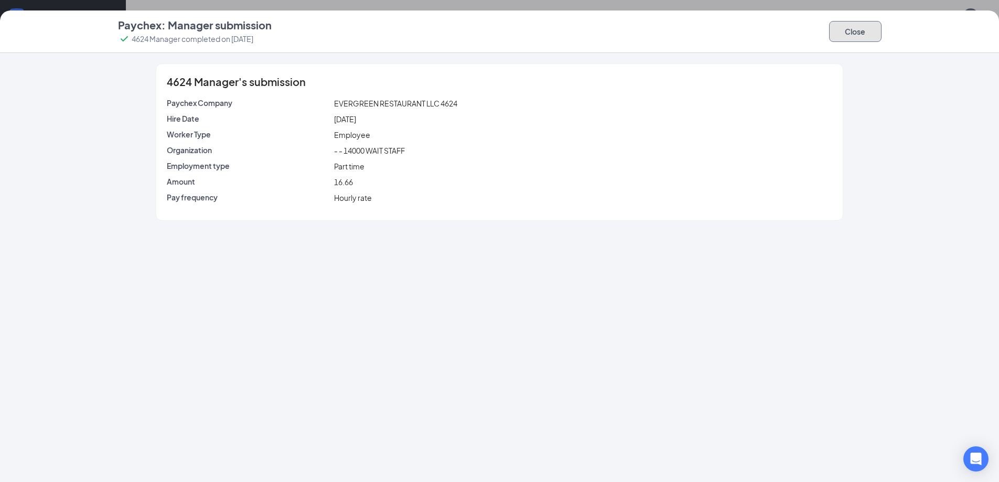
click at [850, 30] on button "Close" at bounding box center [855, 31] width 52 height 21
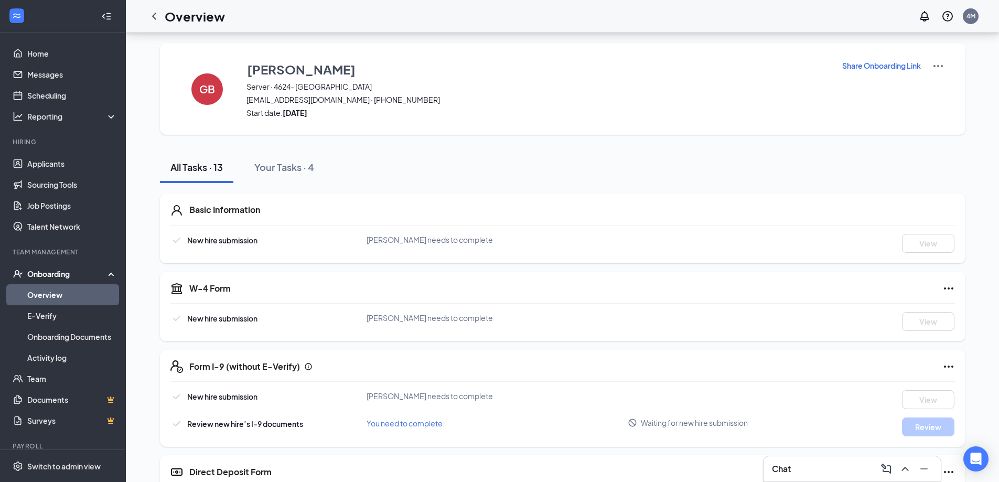
scroll to position [0, 0]
